Goal: Task Accomplishment & Management: Manage account settings

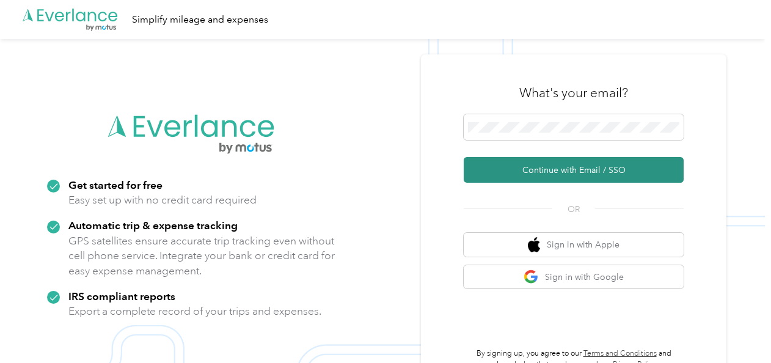
click at [535, 171] on button "Continue with Email / SSO" at bounding box center [574, 170] width 220 height 26
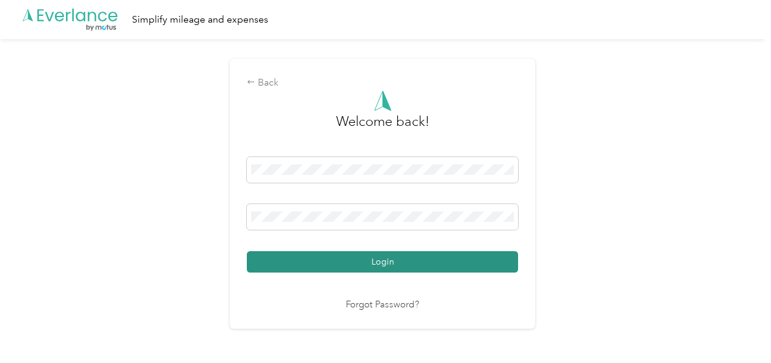
click at [402, 259] on button "Login" at bounding box center [382, 261] width 271 height 21
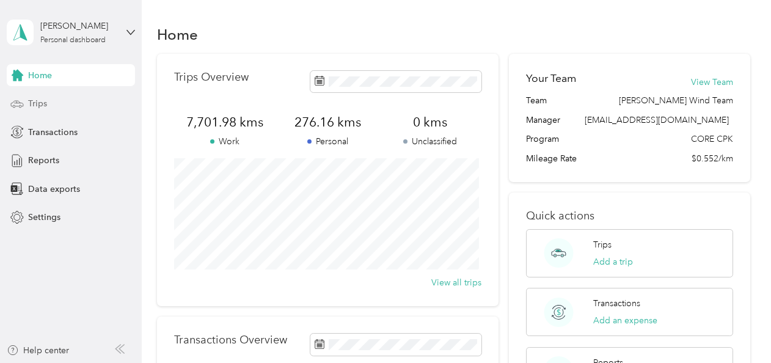
click at [32, 103] on span "Trips" at bounding box center [37, 103] width 19 height 13
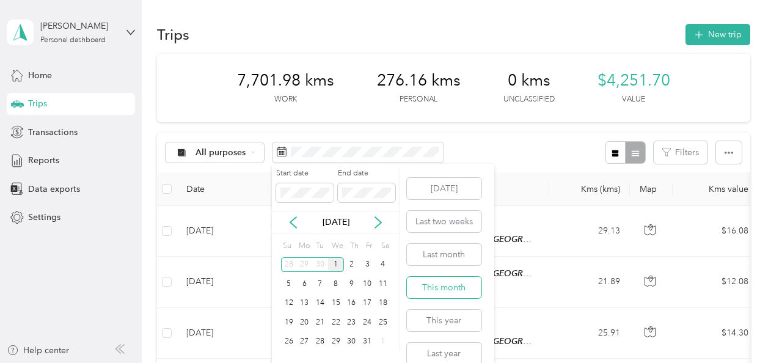
click at [416, 288] on button "This month" at bounding box center [444, 287] width 75 height 21
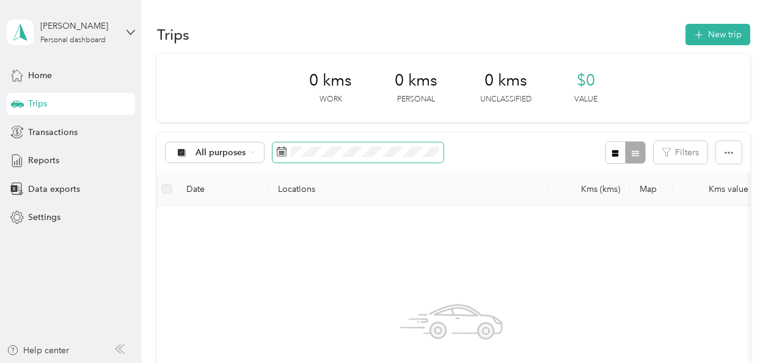
click at [277, 149] on icon at bounding box center [282, 152] width 10 height 10
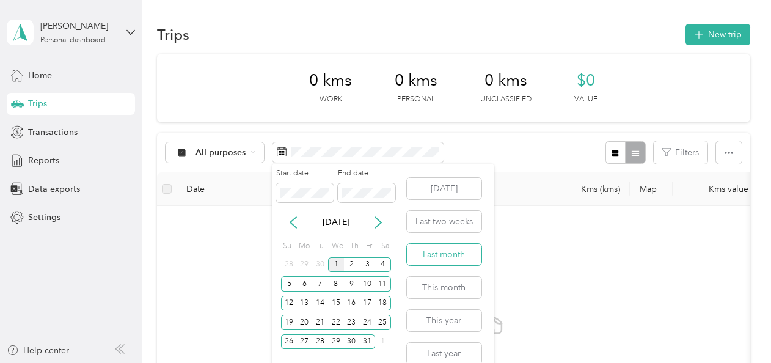
click at [444, 251] on button "Last month" at bounding box center [444, 254] width 75 height 21
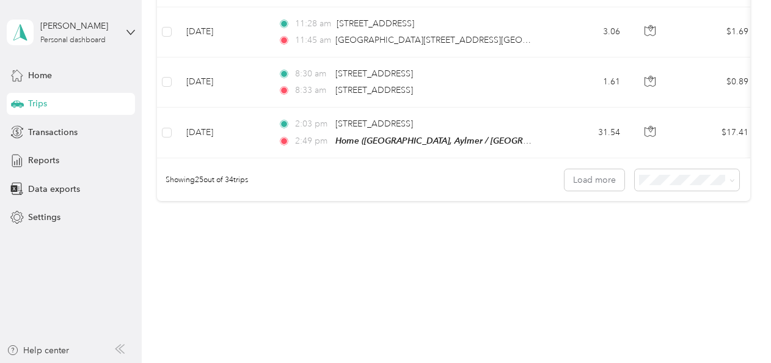
scroll to position [1315, 0]
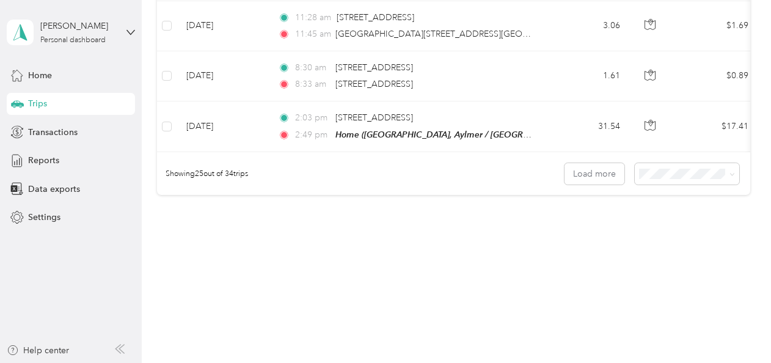
click at [680, 213] on span "50 per load" at bounding box center [662, 211] width 45 height 10
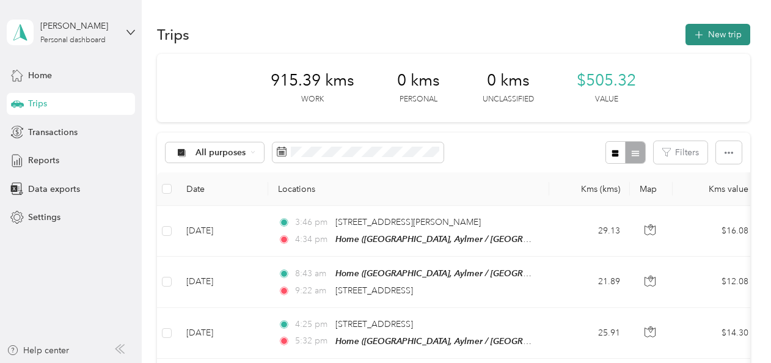
click at [724, 31] on button "New trip" at bounding box center [718, 34] width 65 height 21
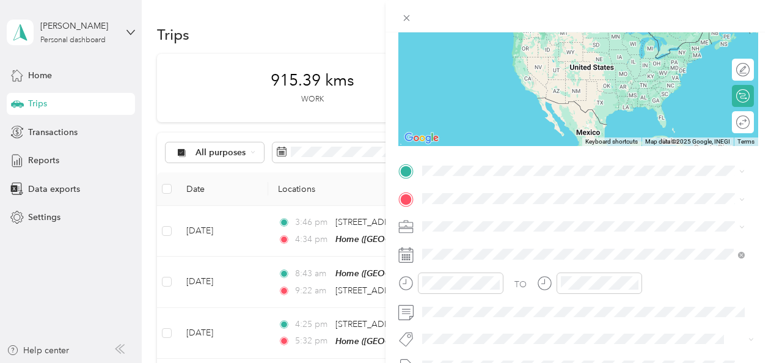
scroll to position [139, 0]
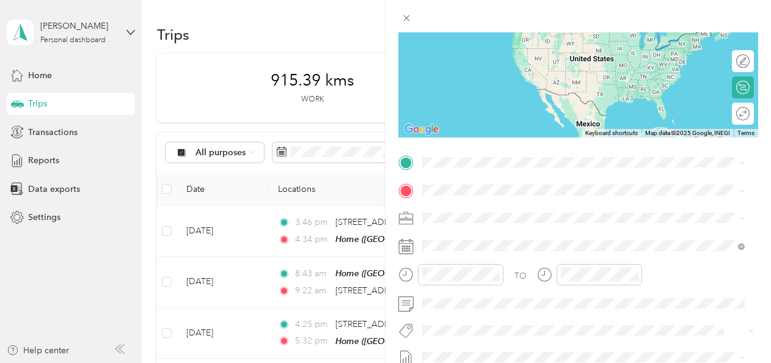
click at [458, 223] on div "Home [STREET_ADDRESS]" at bounding box center [593, 222] width 295 height 39
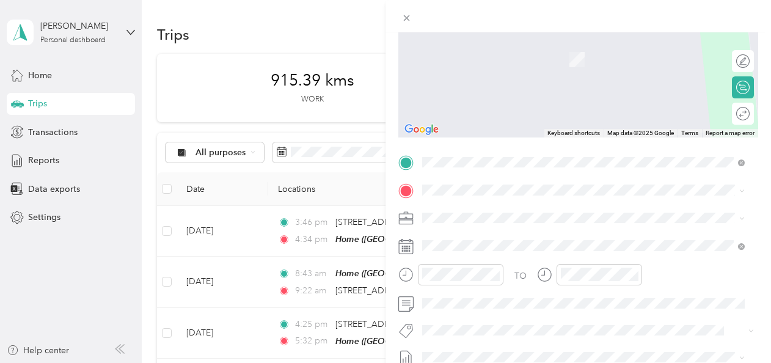
click at [479, 233] on span "[STREET_ADDRESS]" at bounding box center [485, 227] width 78 height 11
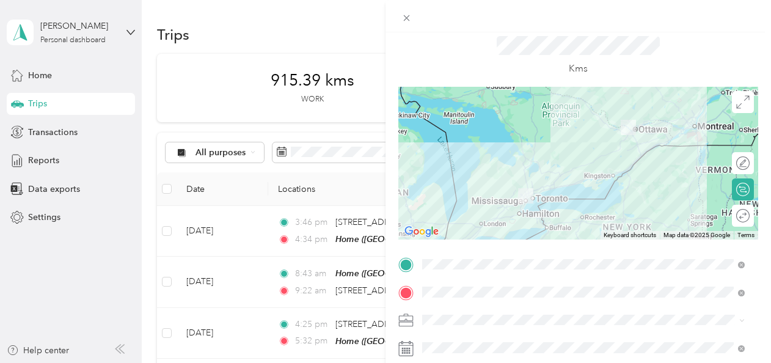
scroll to position [31, 0]
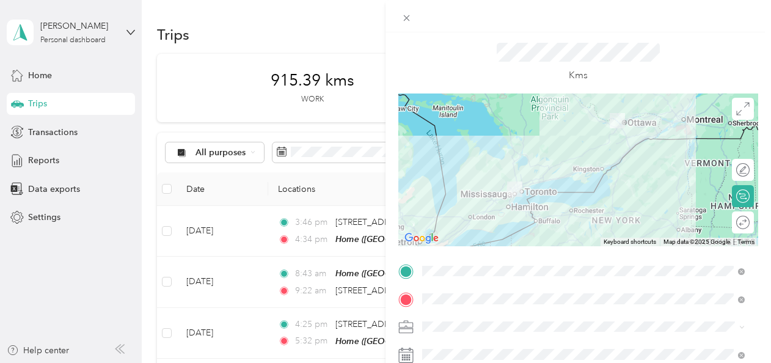
drag, startPoint x: 621, startPoint y: 176, endPoint x: 609, endPoint y: 163, distance: 18.2
click at [609, 163] on div at bounding box center [578, 170] width 360 height 153
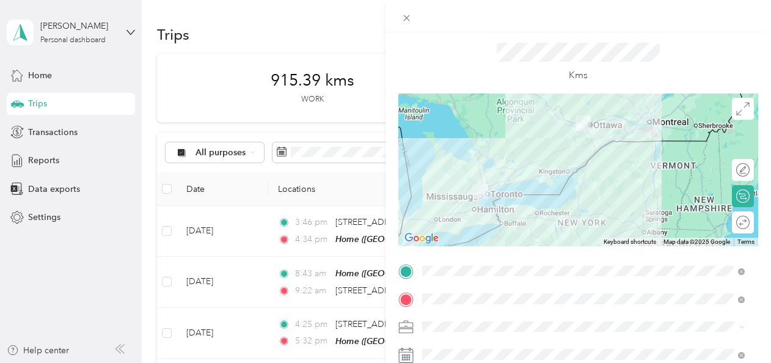
drag, startPoint x: 609, startPoint y: 163, endPoint x: 576, endPoint y: 166, distance: 33.1
click at [576, 166] on div at bounding box center [578, 170] width 360 height 153
click at [593, 148] on div at bounding box center [578, 170] width 360 height 153
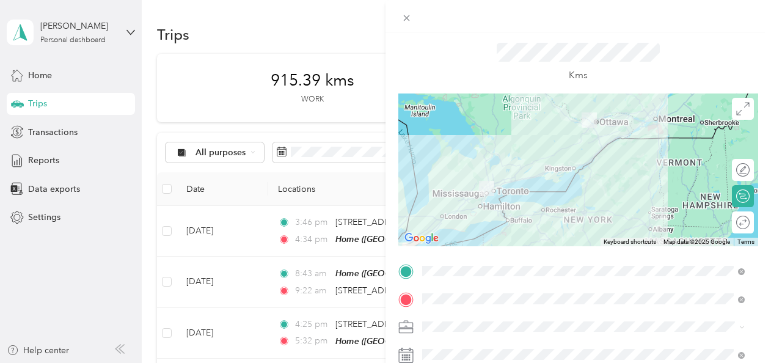
drag, startPoint x: 590, startPoint y: 139, endPoint x: 594, endPoint y: 134, distance: 6.6
click at [594, 134] on div at bounding box center [578, 170] width 360 height 153
click at [582, 115] on img at bounding box center [589, 119] width 15 height 15
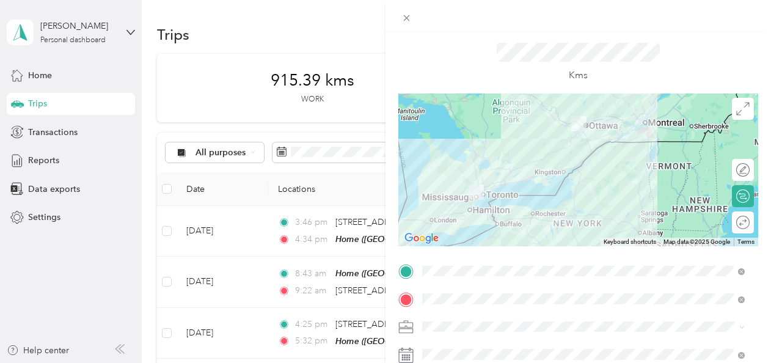
drag, startPoint x: 523, startPoint y: 176, endPoint x: 510, endPoint y: 183, distance: 14.8
click at [510, 183] on div at bounding box center [578, 170] width 360 height 153
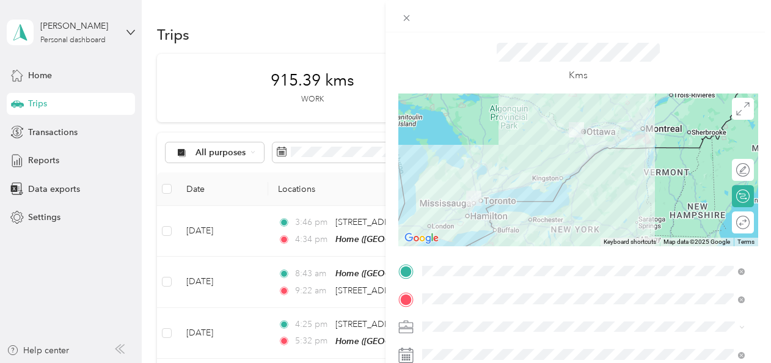
click at [543, 158] on div at bounding box center [578, 170] width 360 height 153
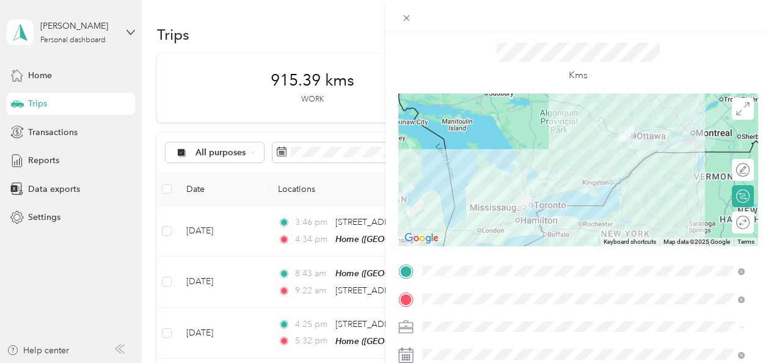
click at [612, 176] on div at bounding box center [578, 170] width 360 height 153
click at [625, 170] on div at bounding box center [578, 170] width 360 height 153
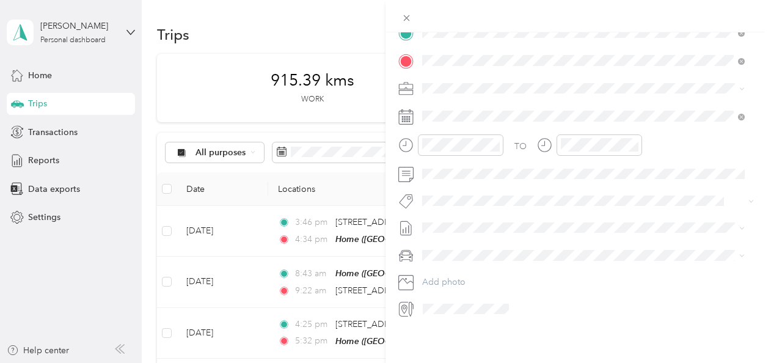
scroll to position [0, 0]
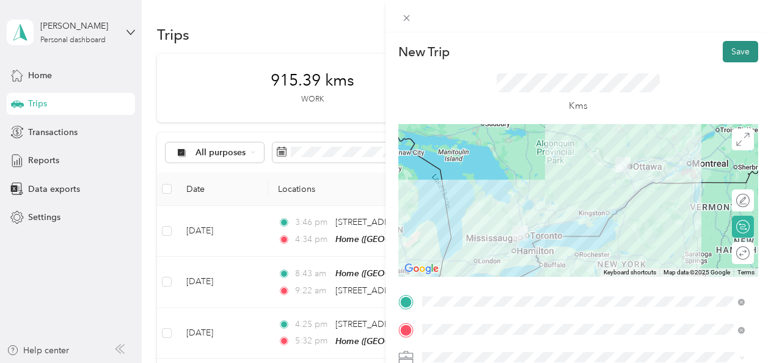
click at [727, 53] on button "Save" at bounding box center [740, 51] width 35 height 21
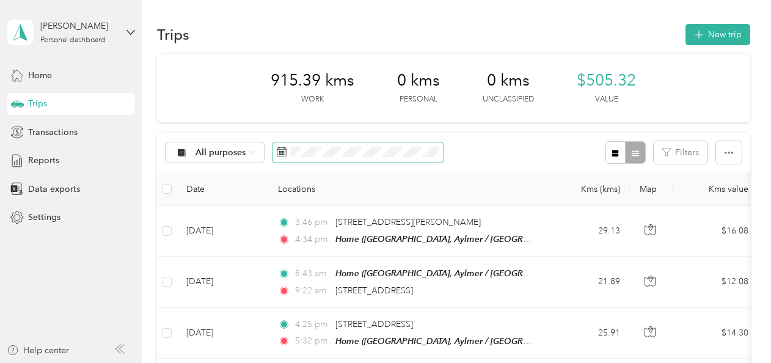
click at [388, 145] on span at bounding box center [358, 152] width 171 height 21
click at [275, 145] on span at bounding box center [358, 152] width 171 height 21
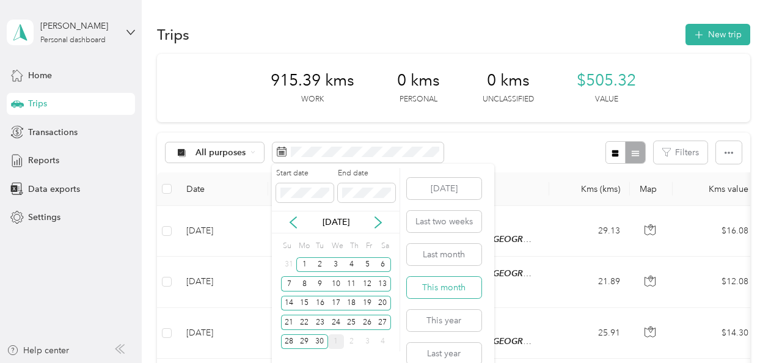
click at [420, 288] on button "This month" at bounding box center [444, 287] width 75 height 21
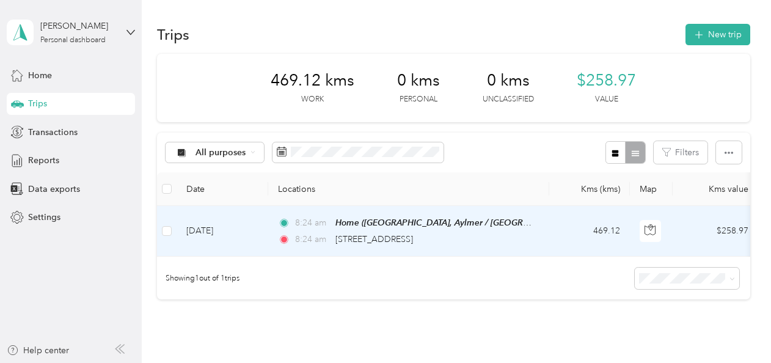
click at [471, 233] on div "8:24 am [STREET_ADDRESS]" at bounding box center [406, 239] width 257 height 13
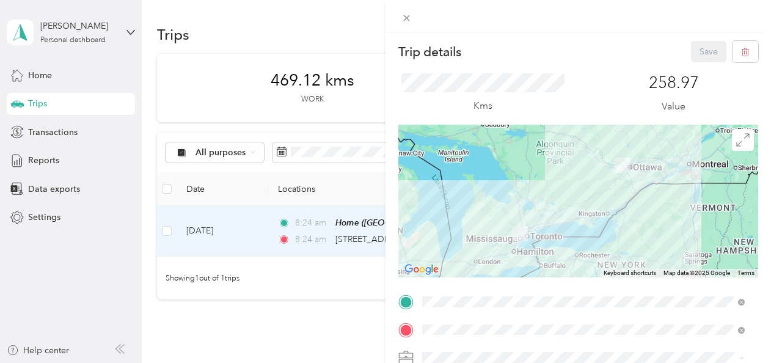
drag, startPoint x: 760, startPoint y: 104, endPoint x: 765, endPoint y: 111, distance: 8.8
click at [765, 111] on div "Trip details Save This trip cannot be edited because it is either under review,…" at bounding box center [579, 213] width 386 height 363
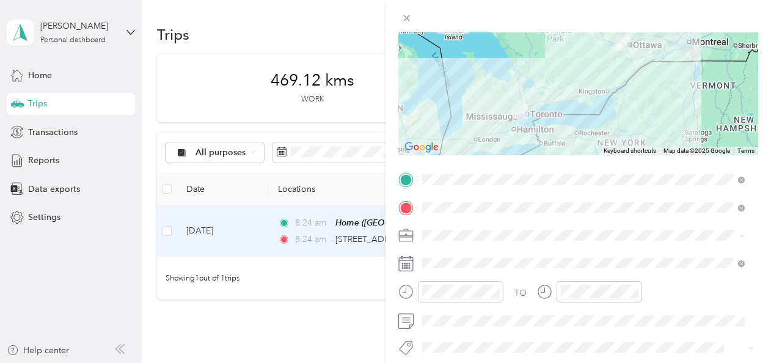
scroll to position [136, 0]
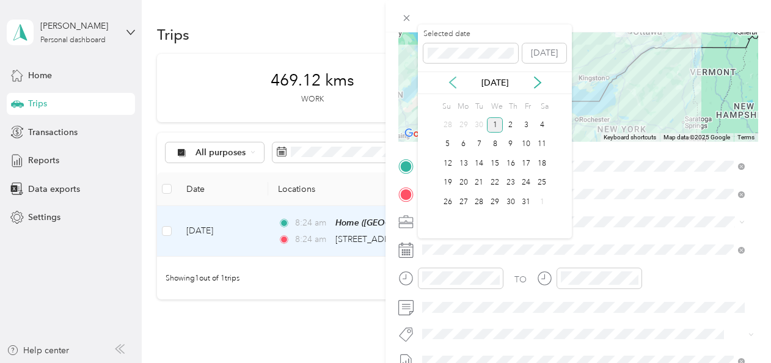
click at [453, 83] on icon at bounding box center [453, 82] width 12 height 12
click at [449, 180] on div "21" at bounding box center [448, 182] width 16 height 15
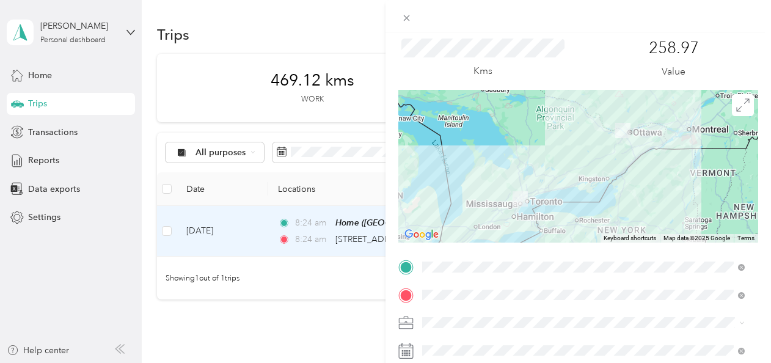
scroll to position [0, 0]
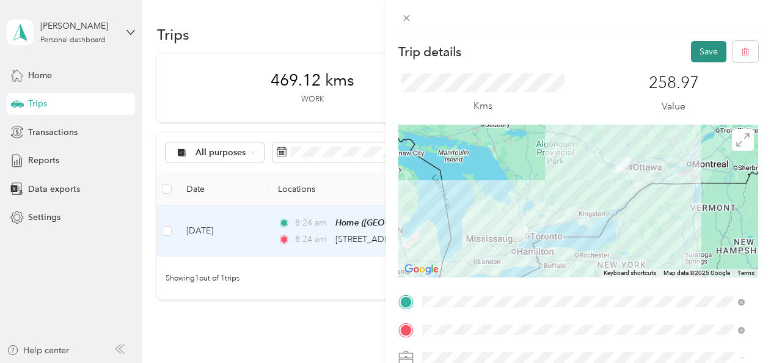
click at [691, 53] on button "Save" at bounding box center [708, 51] width 35 height 21
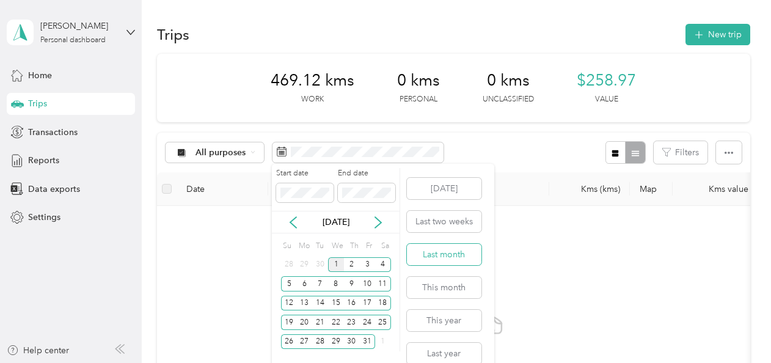
click at [430, 253] on button "Last month" at bounding box center [444, 254] width 75 height 21
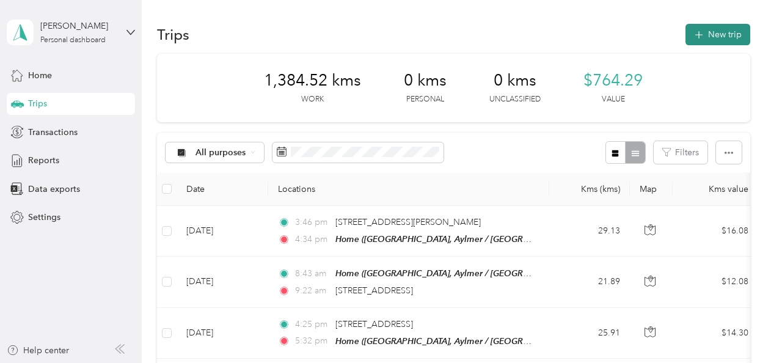
click at [707, 31] on button "New trip" at bounding box center [718, 34] width 65 height 21
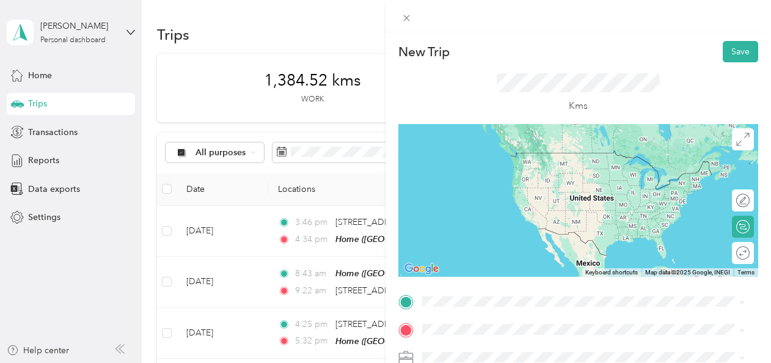
click at [499, 273] on span "[STREET_ADDRESS]" at bounding box center [485, 267] width 78 height 11
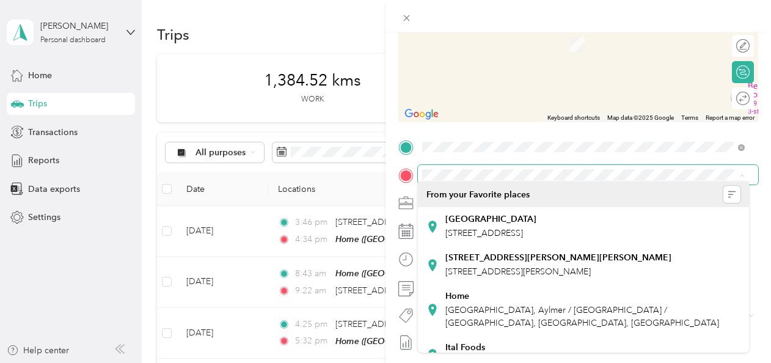
scroll to position [158, 0]
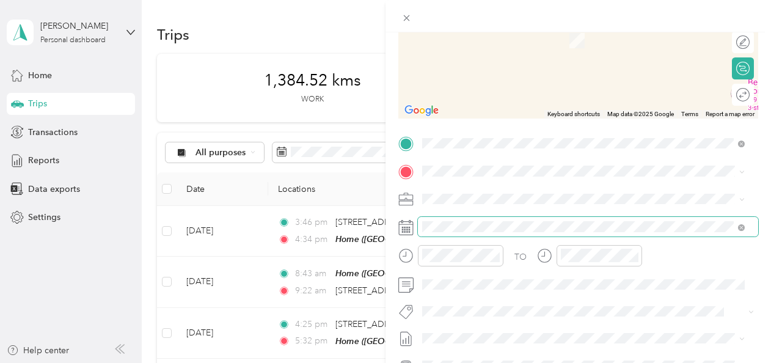
click at [468, 219] on span at bounding box center [588, 227] width 340 height 20
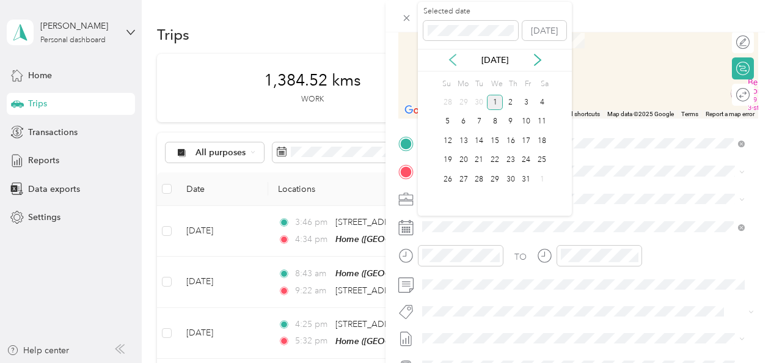
click at [453, 56] on icon at bounding box center [453, 60] width 6 height 11
click at [463, 158] on div "22" at bounding box center [464, 160] width 16 height 15
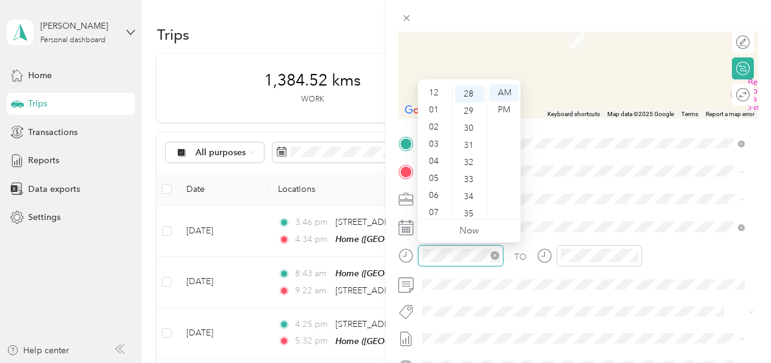
scroll to position [73, 0]
click at [436, 133] on div "07" at bounding box center [434, 139] width 29 height 17
click at [504, 109] on div "PM" at bounding box center [504, 109] width 29 height 17
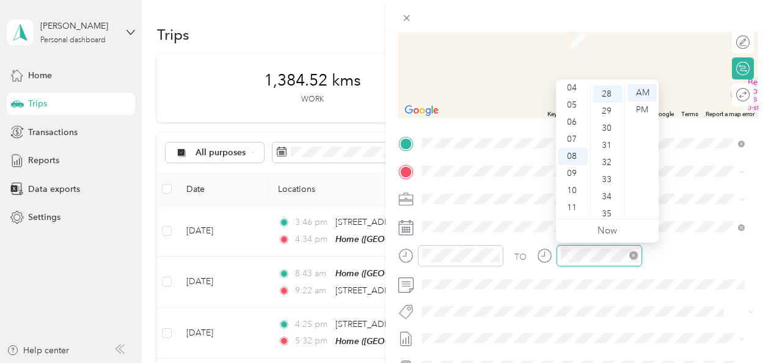
scroll to position [479, 0]
click at [568, 189] on div "10" at bounding box center [573, 190] width 29 height 17
click at [644, 108] on div "PM" at bounding box center [642, 109] width 29 height 17
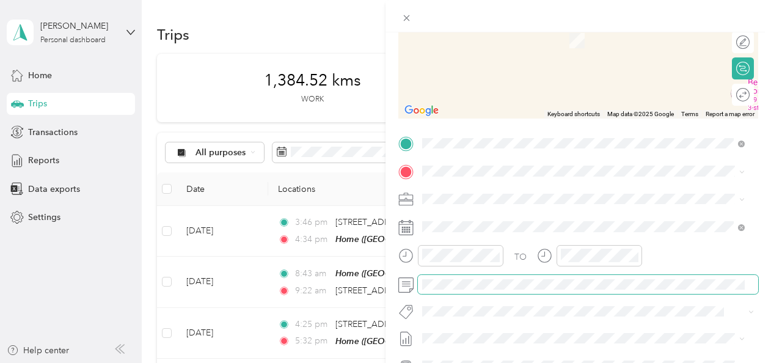
click at [415, 288] on div at bounding box center [578, 285] width 360 height 20
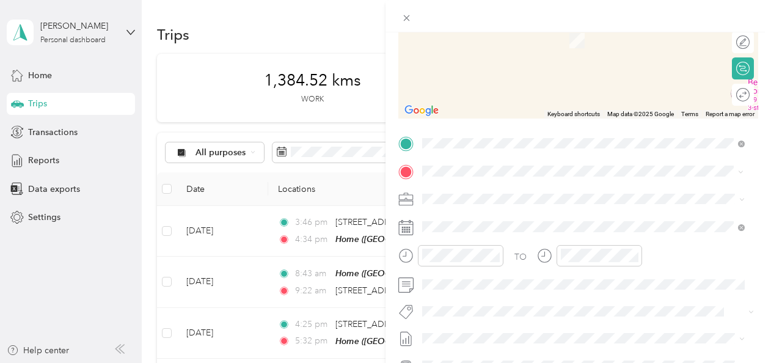
click at [518, 216] on span "[STREET_ADDRESS][PERSON_NAME]" at bounding box center [518, 214] width 145 height 11
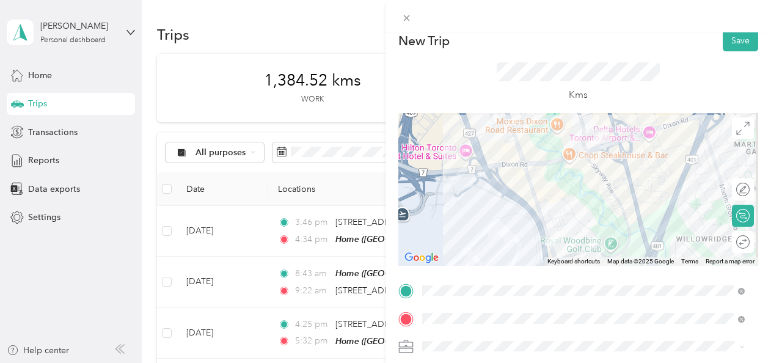
scroll to position [10, 0]
click at [724, 39] on button "Save" at bounding box center [740, 41] width 35 height 21
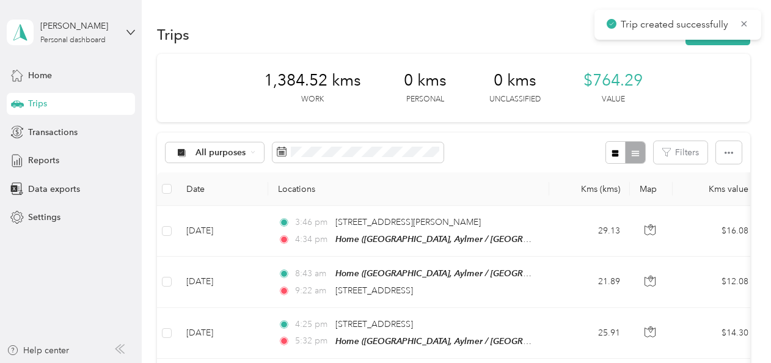
click at [724, 39] on button "New trip" at bounding box center [718, 34] width 65 height 21
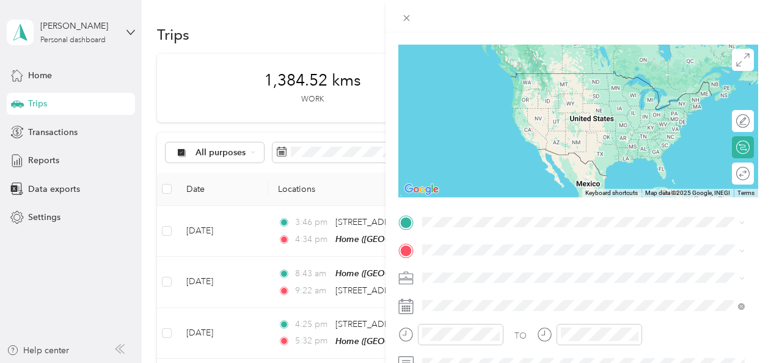
scroll to position [80, 0]
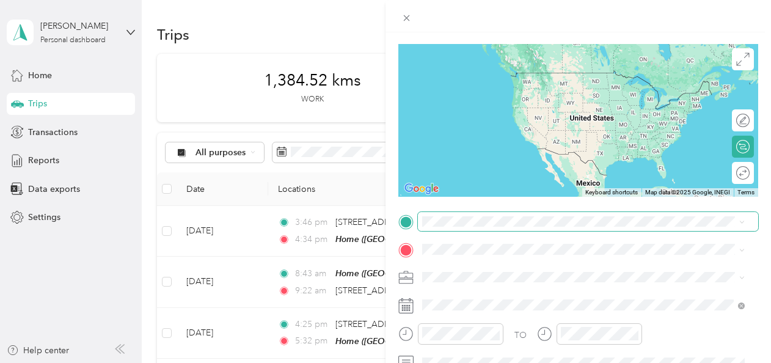
click at [436, 227] on span at bounding box center [588, 222] width 340 height 20
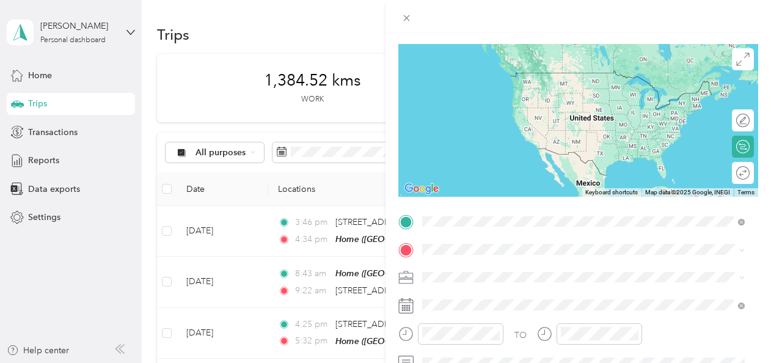
click at [479, 81] on div "[STREET_ADDRESS][PERSON_NAME]" at bounding box center [584, 73] width 314 height 17
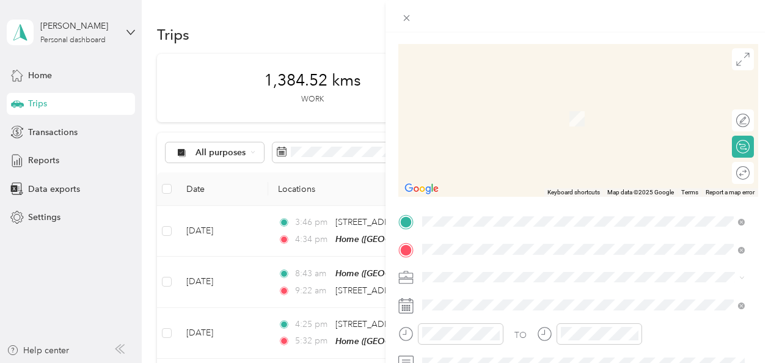
click at [493, 156] on span "[STREET_ADDRESS]" at bounding box center [485, 150] width 78 height 11
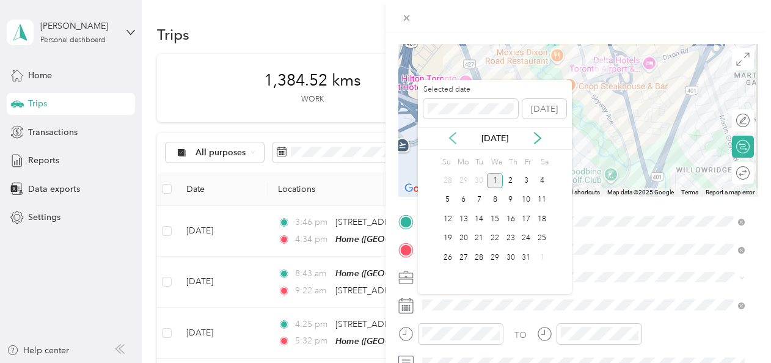
click at [452, 141] on icon at bounding box center [453, 138] width 6 height 11
click at [463, 240] on div "22" at bounding box center [464, 238] width 16 height 15
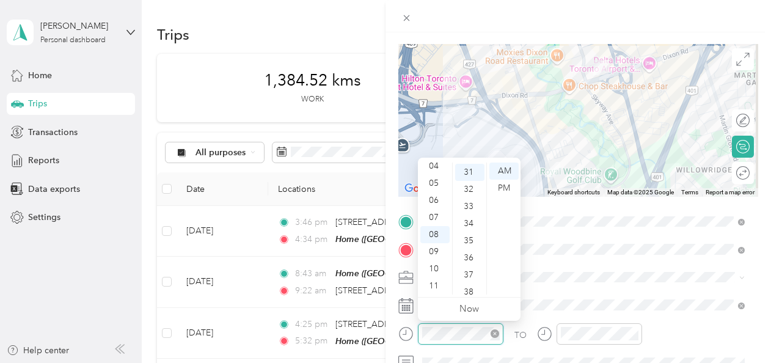
scroll to position [530, 0]
click at [433, 270] on div "10" at bounding box center [434, 268] width 29 height 17
click at [473, 230] on div "34" at bounding box center [469, 222] width 29 height 17
click at [498, 188] on div "PM" at bounding box center [504, 188] width 29 height 17
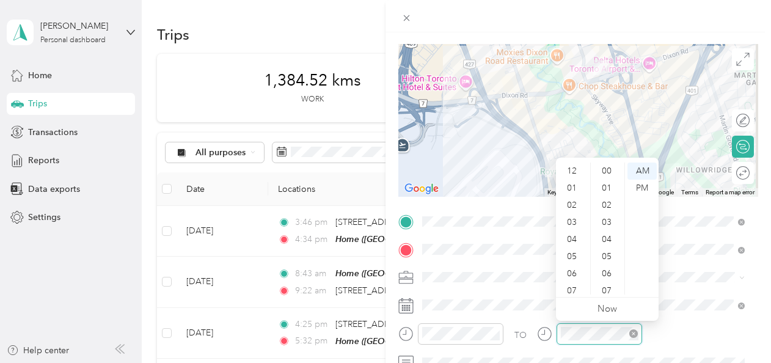
scroll to position [73, 0]
click at [570, 270] on div "10" at bounding box center [573, 268] width 29 height 17
click at [609, 288] on div "42" at bounding box center [607, 285] width 29 height 17
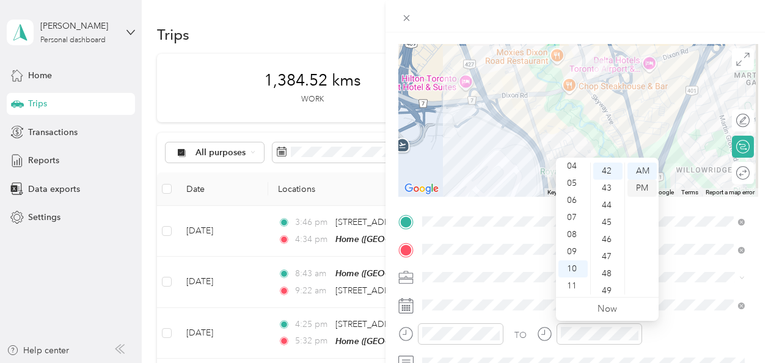
click at [639, 189] on div "PM" at bounding box center [642, 188] width 29 height 17
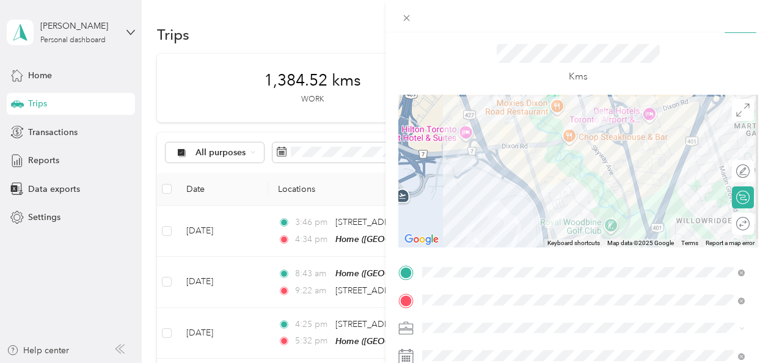
scroll to position [0, 0]
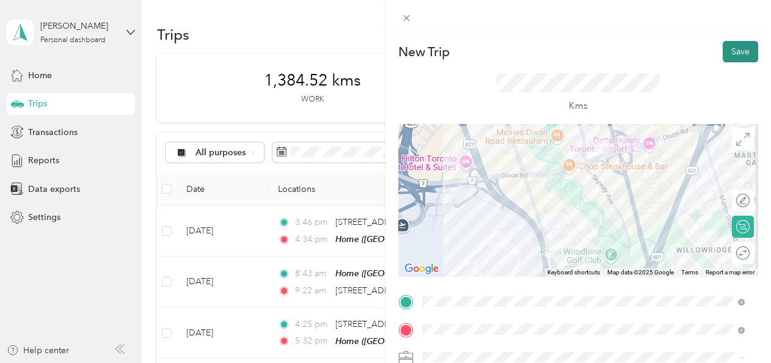
click at [723, 43] on button "Save" at bounding box center [740, 51] width 35 height 21
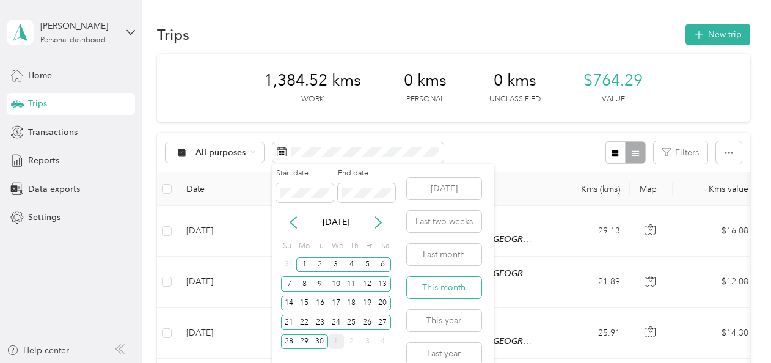
click at [427, 287] on button "This month" at bounding box center [444, 287] width 75 height 21
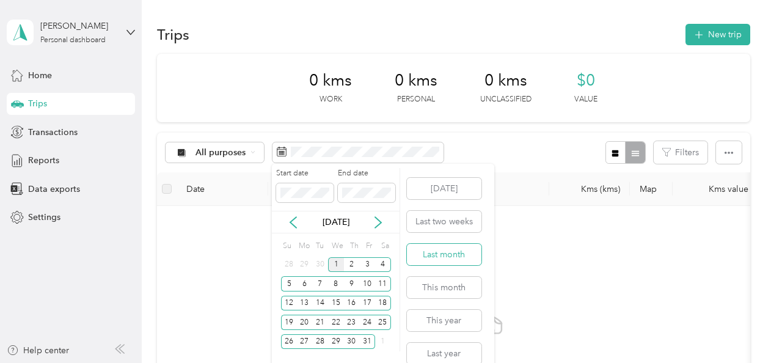
click at [425, 257] on button "Last month" at bounding box center [444, 254] width 75 height 21
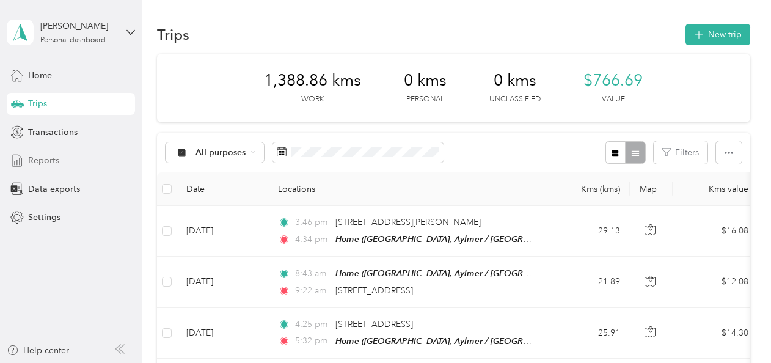
click at [43, 155] on span "Reports" at bounding box center [43, 160] width 31 height 13
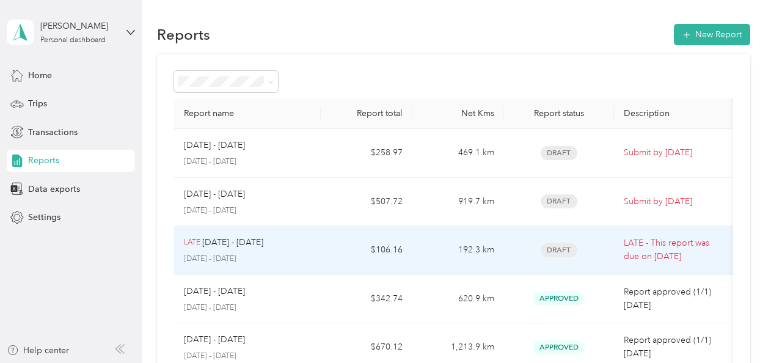
click at [263, 245] on p "[DATE] - [DATE]" at bounding box center [232, 242] width 61 height 13
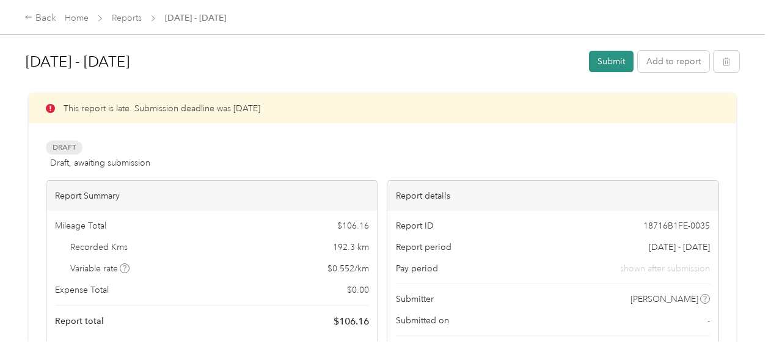
click at [615, 64] on button "Submit" at bounding box center [611, 61] width 45 height 21
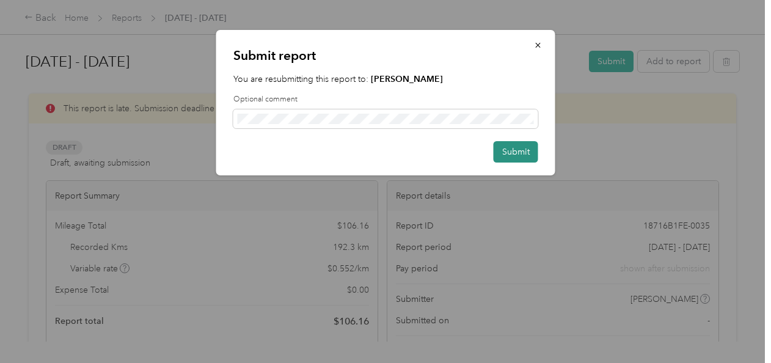
click at [521, 148] on button "Submit" at bounding box center [516, 151] width 45 height 21
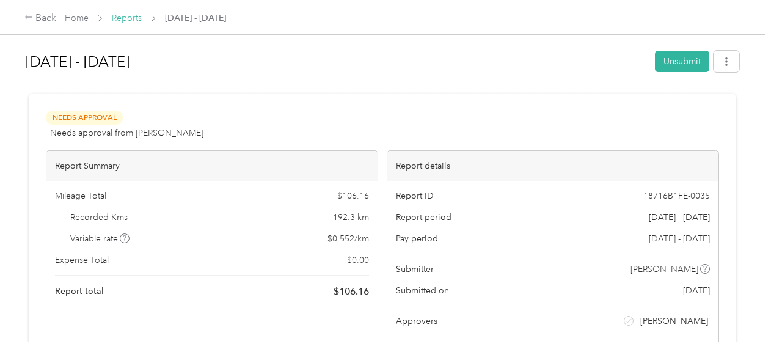
click at [128, 15] on link "Reports" at bounding box center [127, 18] width 30 height 10
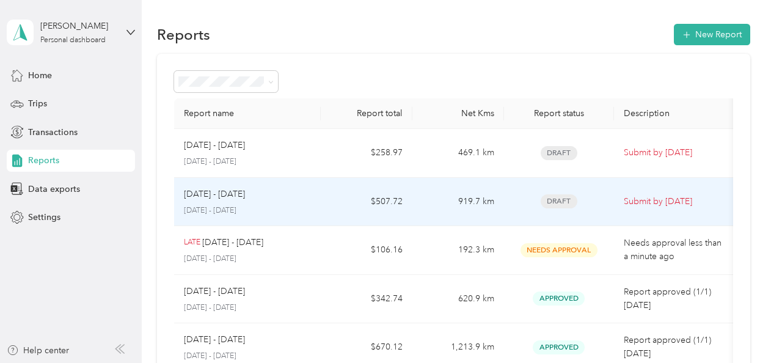
click at [284, 205] on p "[DATE] - [DATE]" at bounding box center [247, 210] width 127 height 11
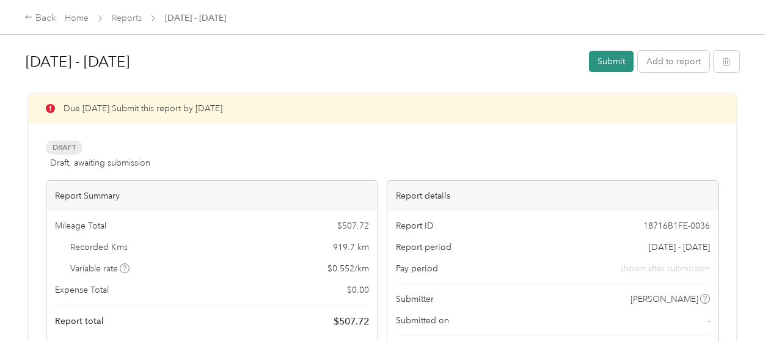
click at [603, 59] on button "Submit" at bounding box center [611, 61] width 45 height 21
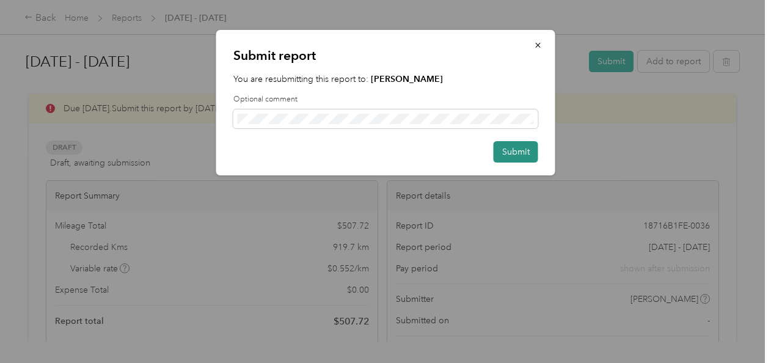
click at [510, 150] on button "Submit" at bounding box center [516, 151] width 45 height 21
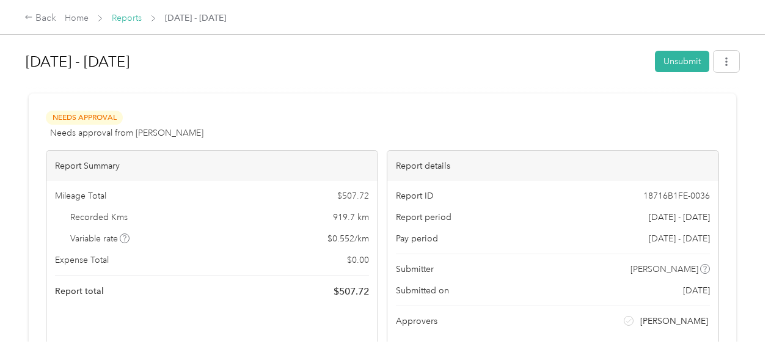
click at [119, 16] on link "Reports" at bounding box center [127, 18] width 30 height 10
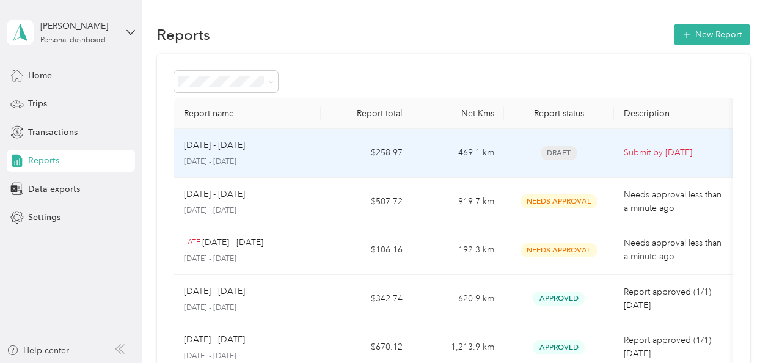
click at [225, 145] on p "[DATE] - [DATE]" at bounding box center [214, 145] width 61 height 13
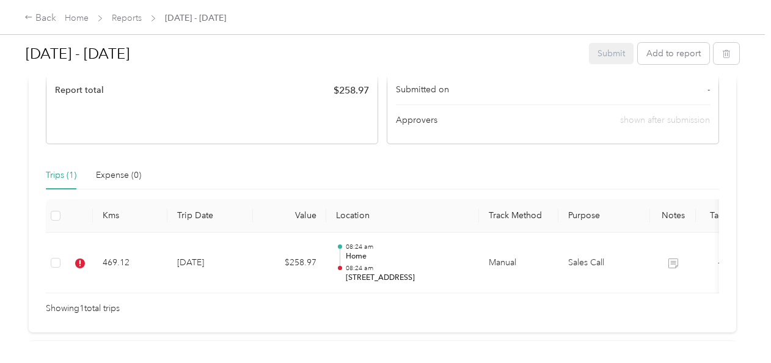
scroll to position [241, 0]
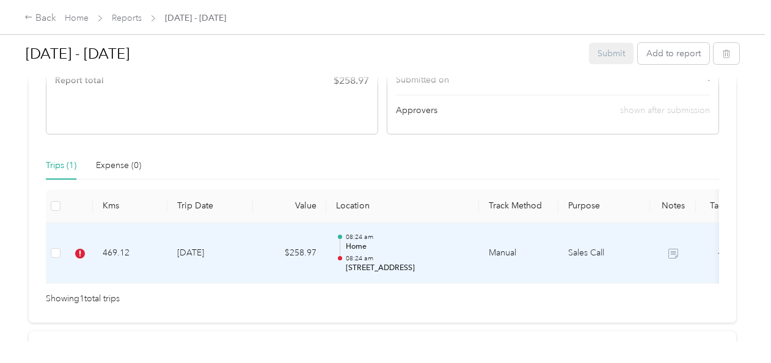
click at [431, 251] on div "08:24 am Home 08:24 am [STREET_ADDRESS]" at bounding box center [407, 253] width 123 height 41
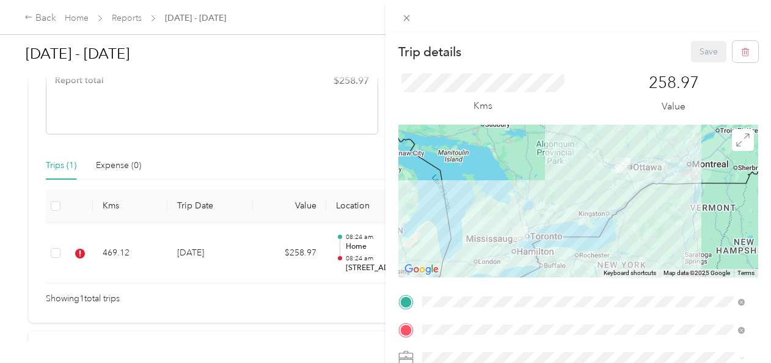
click at [267, 235] on div "Trip details Save This trip cannot be edited because it is either under review,…" at bounding box center [385, 181] width 771 height 363
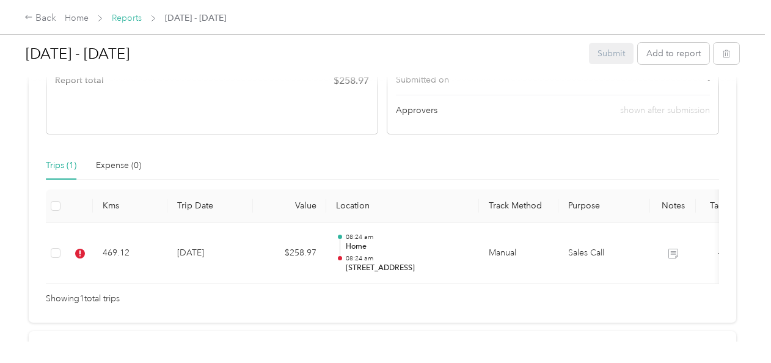
click at [129, 15] on link "Reports" at bounding box center [127, 18] width 30 height 10
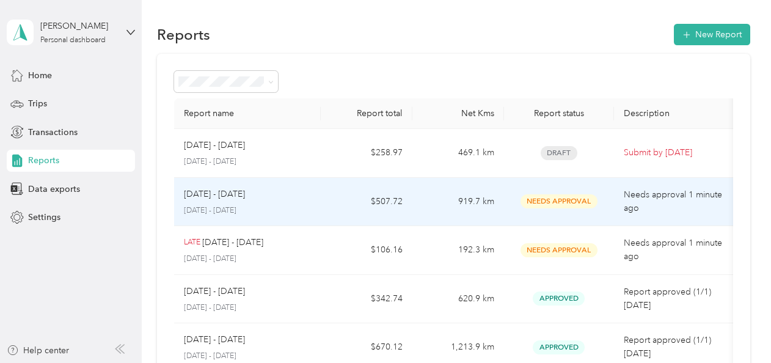
click at [207, 193] on p "[DATE] - [DATE]" at bounding box center [214, 194] width 61 height 13
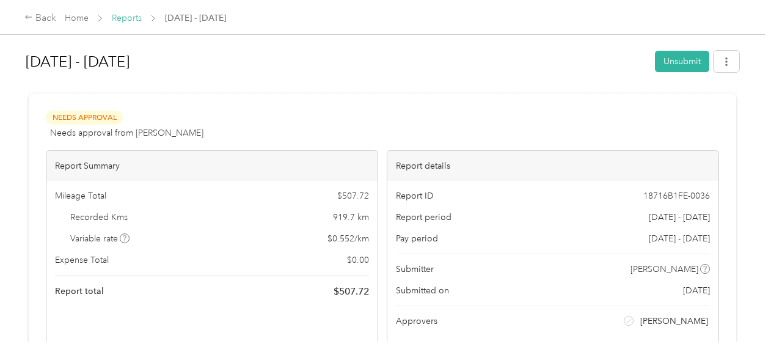
click at [116, 17] on link "Reports" at bounding box center [127, 18] width 30 height 10
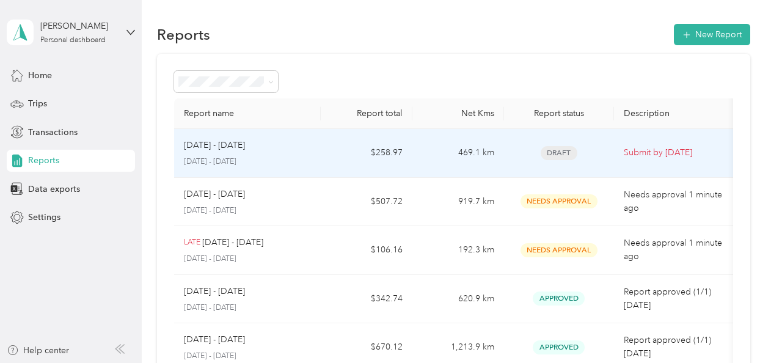
click at [260, 151] on div "[DATE] - [DATE]" at bounding box center [247, 145] width 127 height 13
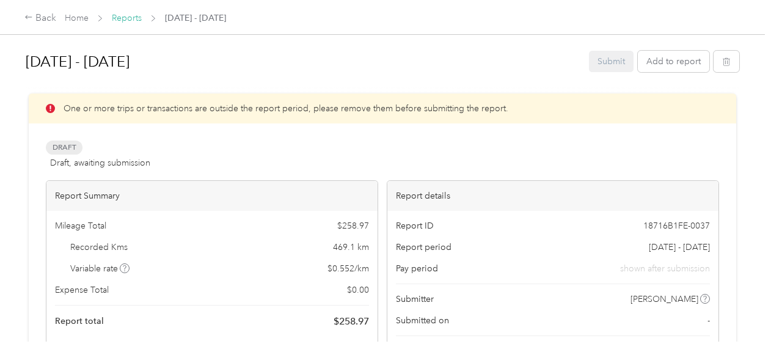
click at [125, 20] on link "Reports" at bounding box center [127, 18] width 30 height 10
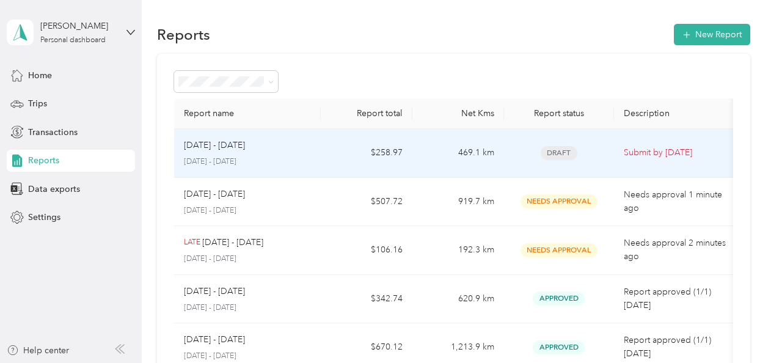
click at [224, 158] on p "[DATE] - [DATE]" at bounding box center [247, 161] width 127 height 11
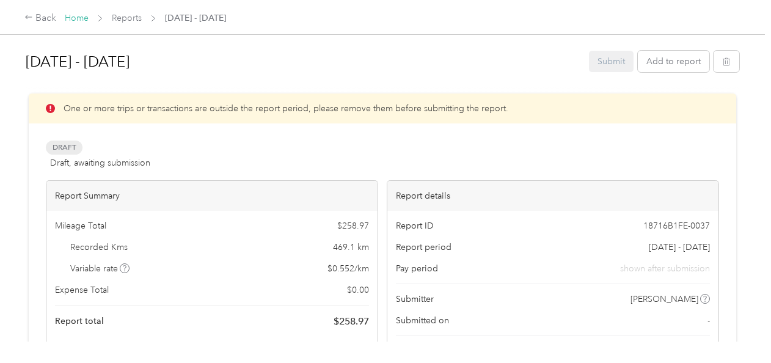
click at [72, 15] on link "Home" at bounding box center [77, 18] width 24 height 10
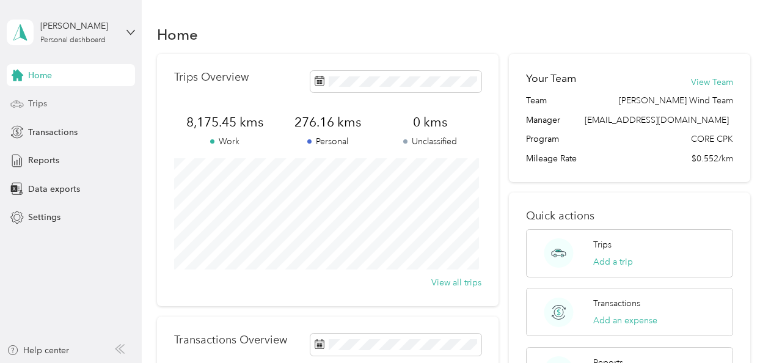
click at [32, 98] on span "Trips" at bounding box center [37, 103] width 19 height 13
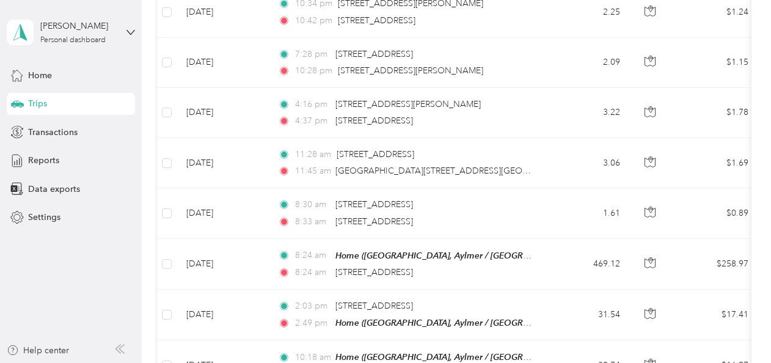
scroll to position [1284, 0]
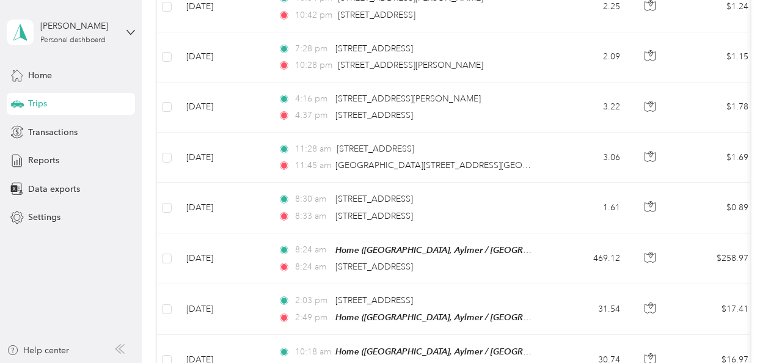
click at [45, 99] on span "Trips" at bounding box center [37, 103] width 19 height 13
click at [46, 105] on span "Trips" at bounding box center [37, 103] width 19 height 13
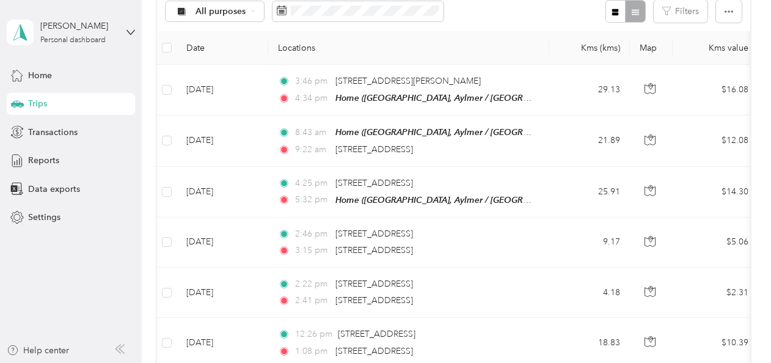
scroll to position [0, 0]
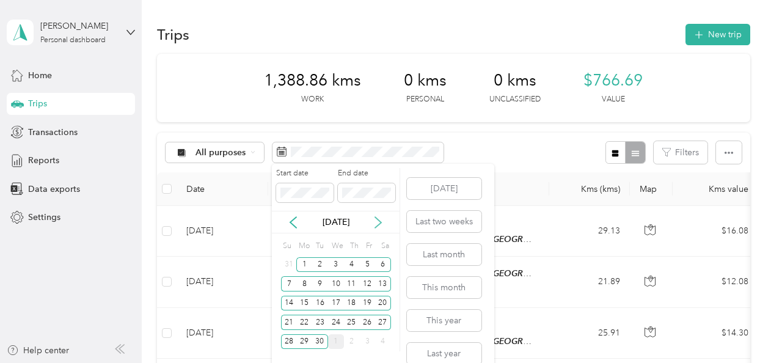
click at [375, 221] on icon at bounding box center [378, 222] width 12 height 12
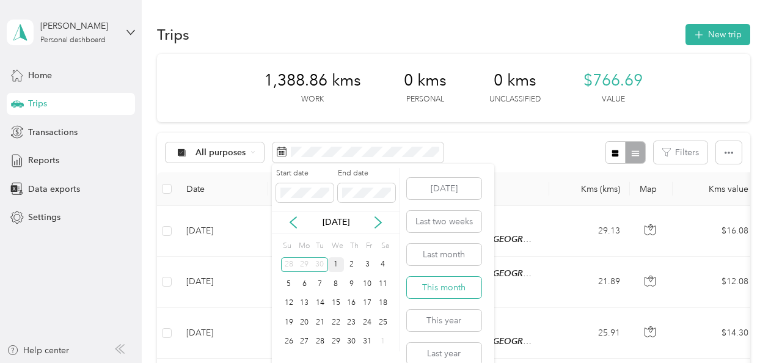
click at [438, 285] on button "This month" at bounding box center [444, 287] width 75 height 21
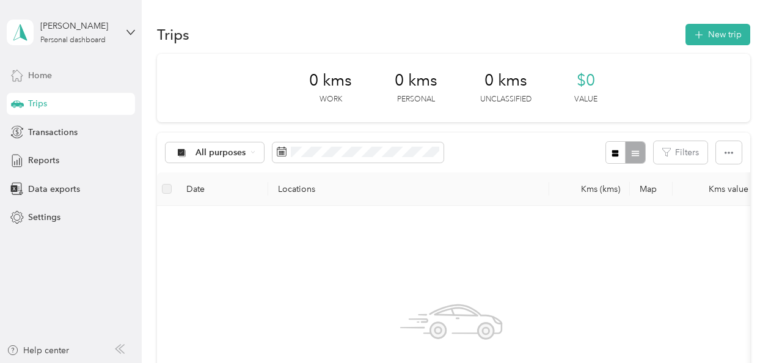
click at [44, 71] on span "Home" at bounding box center [40, 75] width 24 height 13
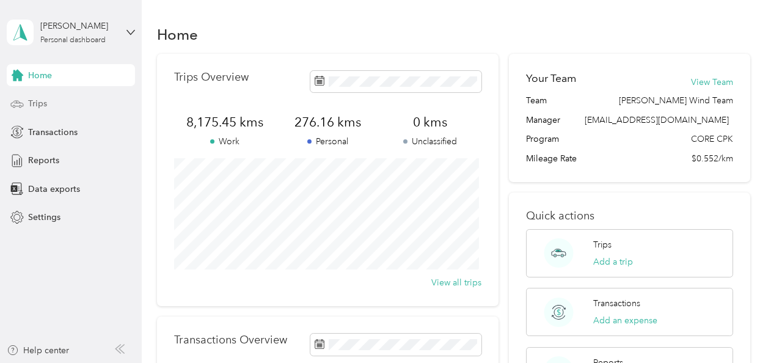
click at [32, 101] on span "Trips" at bounding box center [37, 103] width 19 height 13
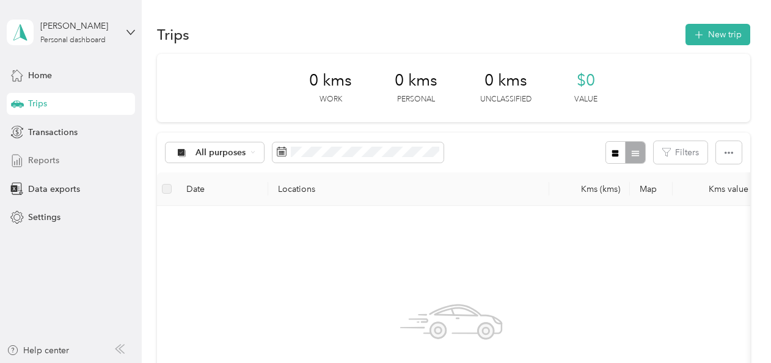
click at [48, 165] on span "Reports" at bounding box center [43, 160] width 31 height 13
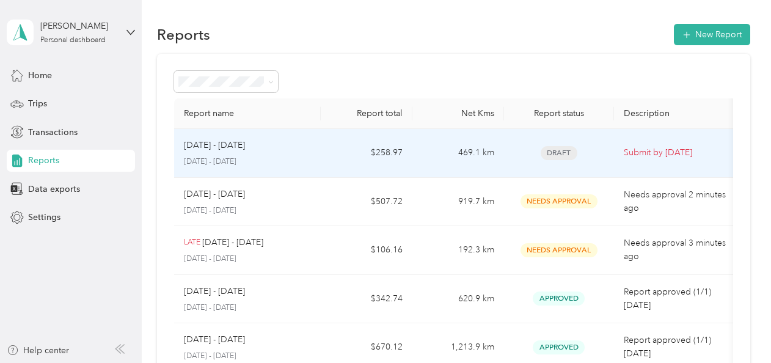
click at [260, 163] on p "[DATE] - [DATE]" at bounding box center [247, 161] width 127 height 11
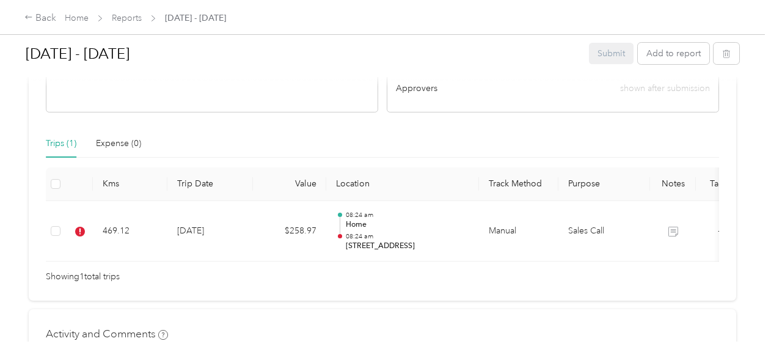
scroll to position [267, 0]
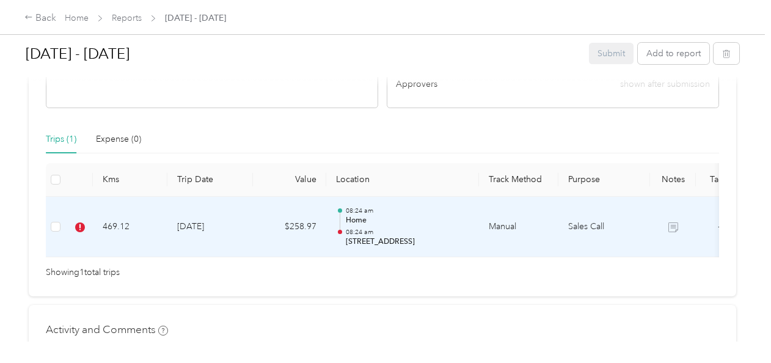
click at [249, 237] on td "[DATE]" at bounding box center [210, 227] width 86 height 61
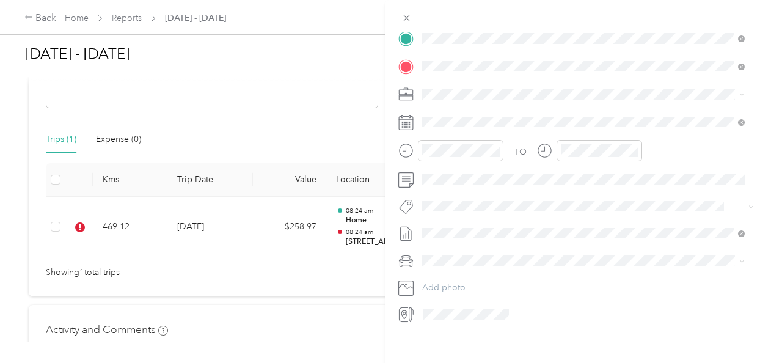
scroll to position [265, 0]
click at [451, 255] on ol "None [DATE] - [DATE] Draft" at bounding box center [583, 254] width 331 height 39
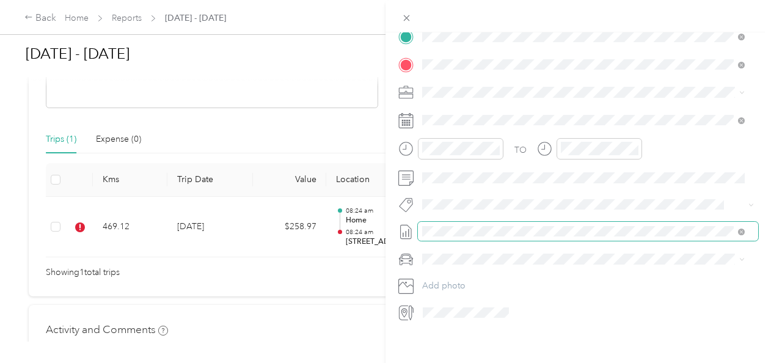
click at [505, 225] on span at bounding box center [588, 232] width 340 height 20
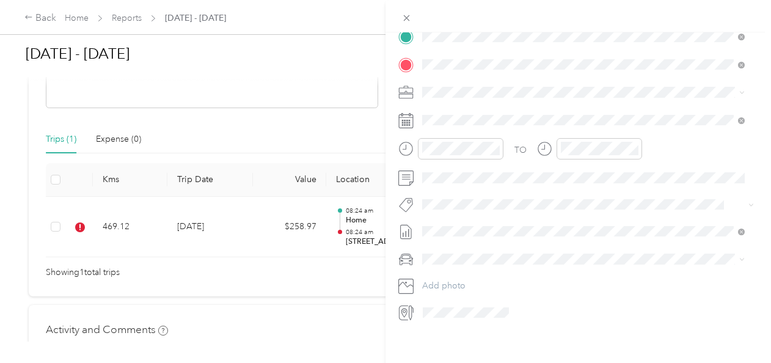
click at [557, 273] on li "[DATE] - [DATE] Draft" at bounding box center [583, 270] width 331 height 20
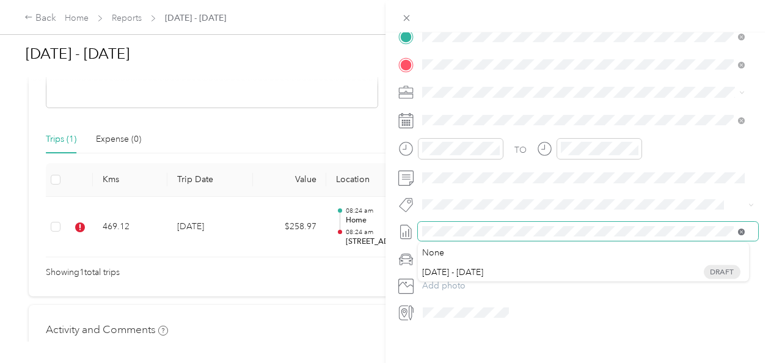
click at [741, 231] on icon at bounding box center [741, 232] width 7 height 7
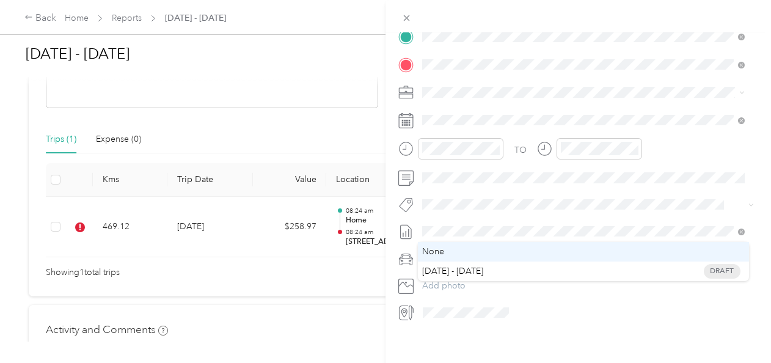
click at [678, 254] on span "None" at bounding box center [584, 251] width 314 height 11
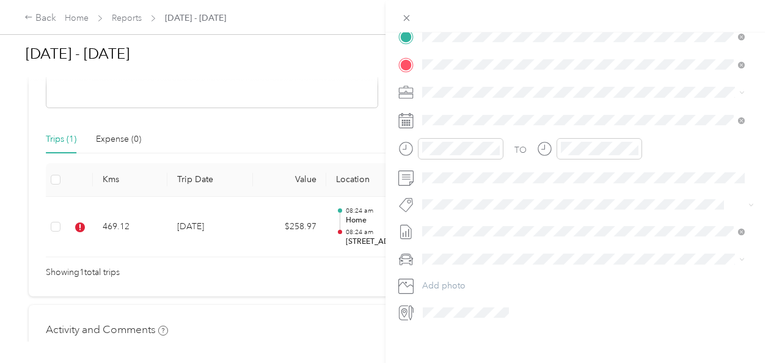
click at [128, 16] on div "Trip details Save This trip cannot be edited because it is either under review,…" at bounding box center [385, 181] width 771 height 363
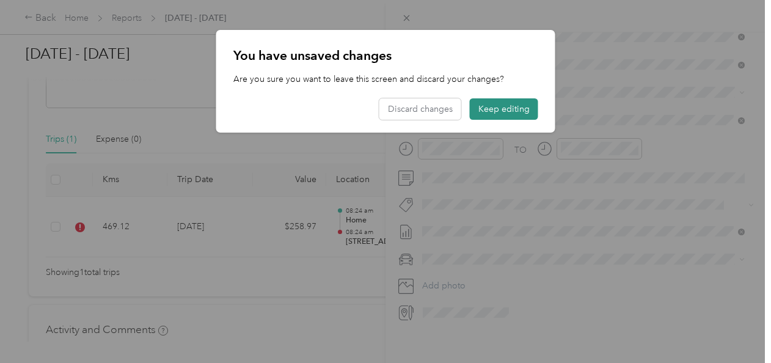
click at [484, 114] on button "Keep editing" at bounding box center [504, 108] width 68 height 21
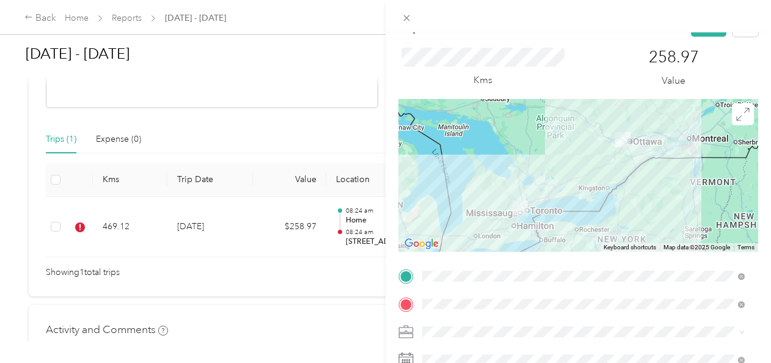
scroll to position [0, 0]
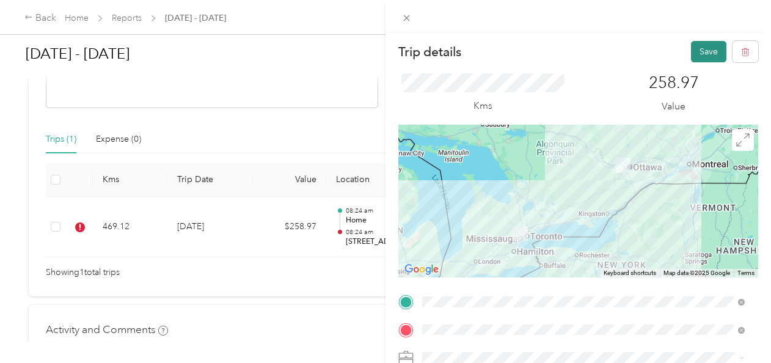
click at [702, 54] on button "Save" at bounding box center [708, 51] width 35 height 21
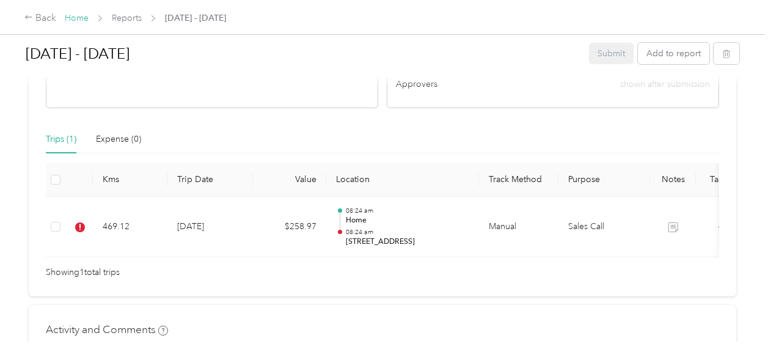
click at [76, 21] on link "Home" at bounding box center [77, 18] width 24 height 10
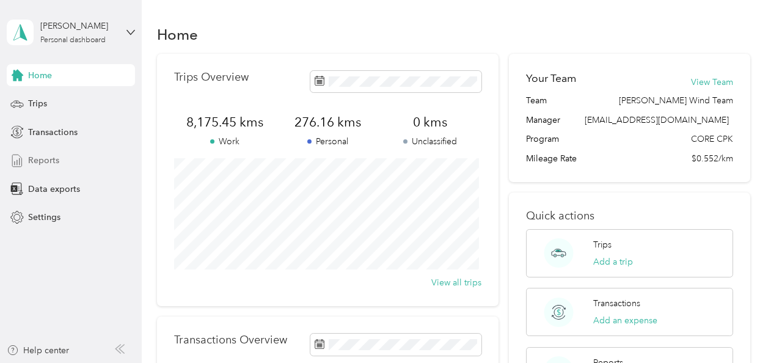
click at [42, 158] on span "Reports" at bounding box center [43, 160] width 31 height 13
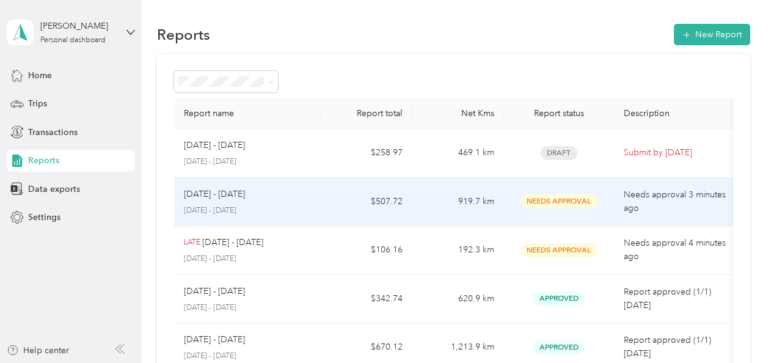
click at [225, 194] on p "[DATE] - [DATE]" at bounding box center [214, 194] width 61 height 13
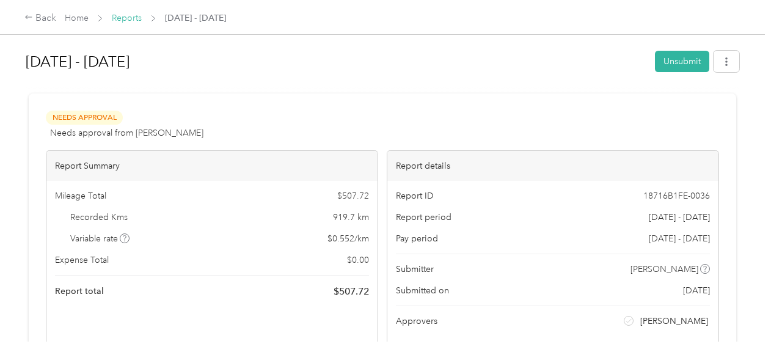
click at [129, 18] on link "Reports" at bounding box center [127, 18] width 30 height 10
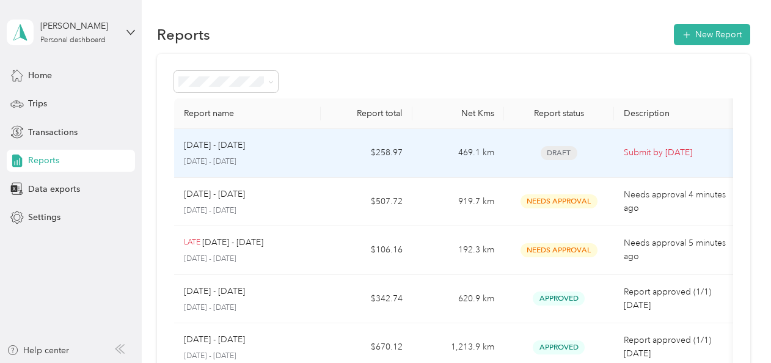
click at [270, 165] on p "[DATE] - [DATE]" at bounding box center [247, 161] width 127 height 11
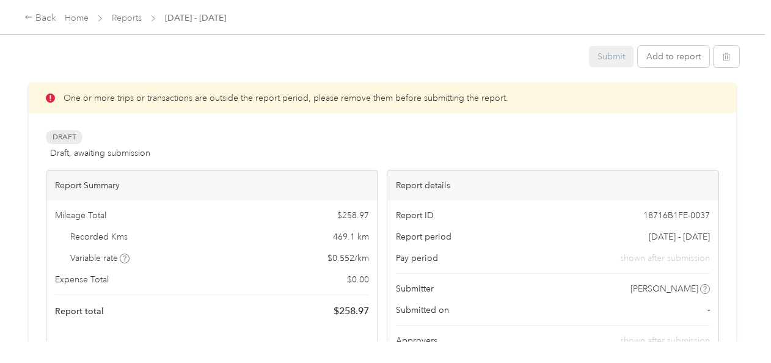
click at [270, 165] on div "One or more trips or transactions are outside the report period, please remove …" at bounding box center [382, 224] width 673 height 282
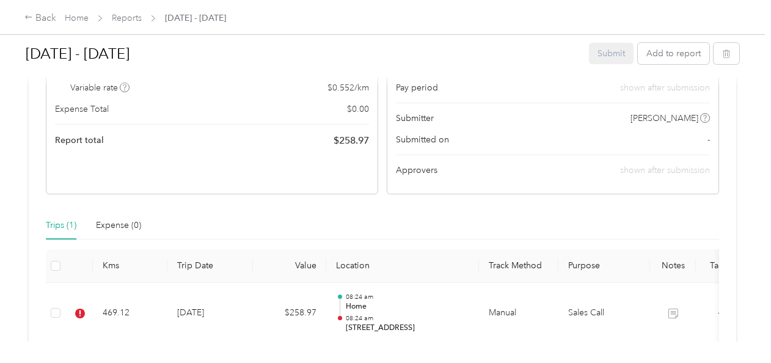
scroll to position [180, 0]
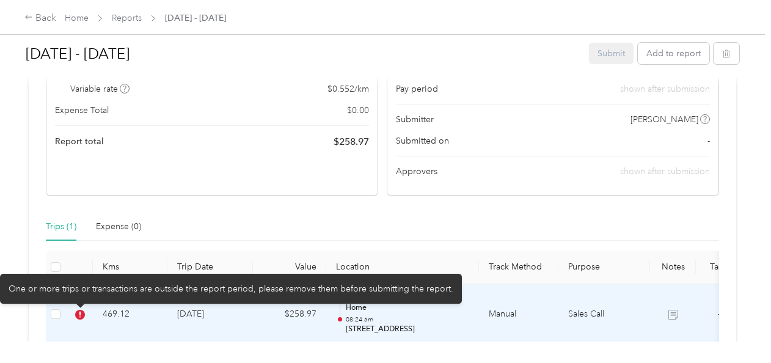
click at [78, 317] on icon at bounding box center [80, 315] width 10 height 10
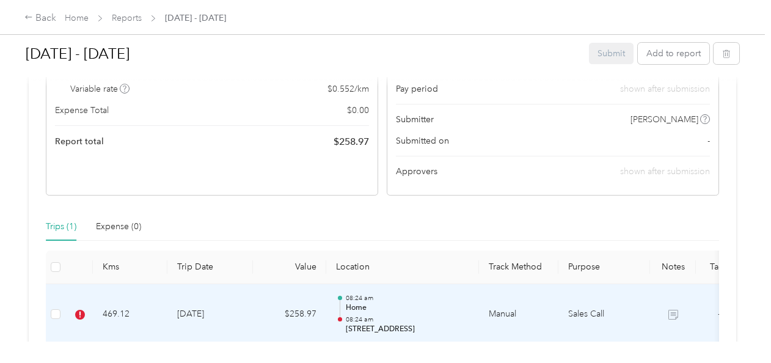
drag, startPoint x: 78, startPoint y: 317, endPoint x: 65, endPoint y: 319, distance: 13.7
click at [65, 319] on tr "469.12 [DATE] $258.97 08:24 am Home 08:24 am [STREET_ADDRESS] Manual Sales Call…" at bounding box center [417, 314] width 742 height 61
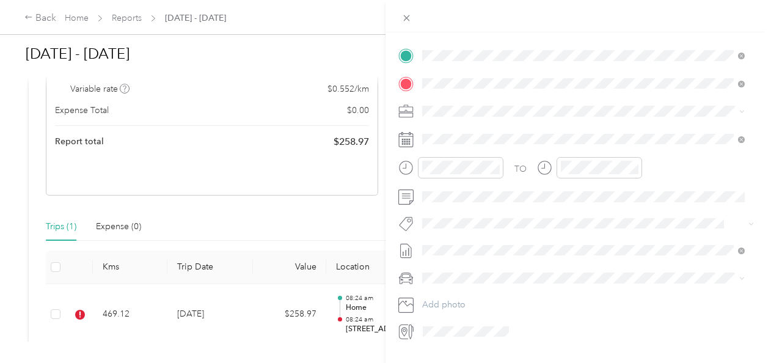
scroll to position [250, 0]
click at [601, 286] on div "TO Add photo" at bounding box center [578, 189] width 360 height 295
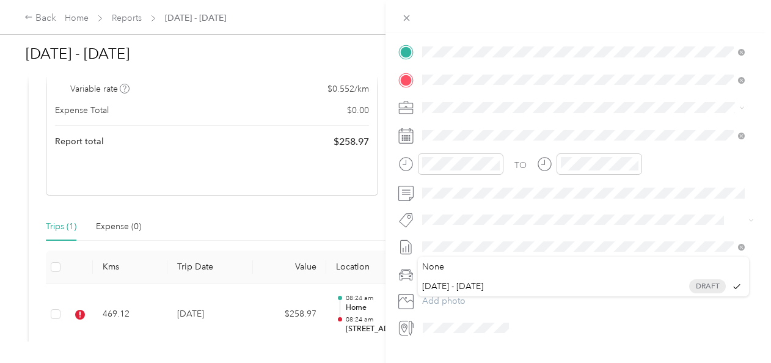
click at [411, 242] on div at bounding box center [578, 247] width 360 height 20
click at [544, 262] on span "No reports yet. Add a report to get reimbursed easily" at bounding box center [531, 267] width 208 height 10
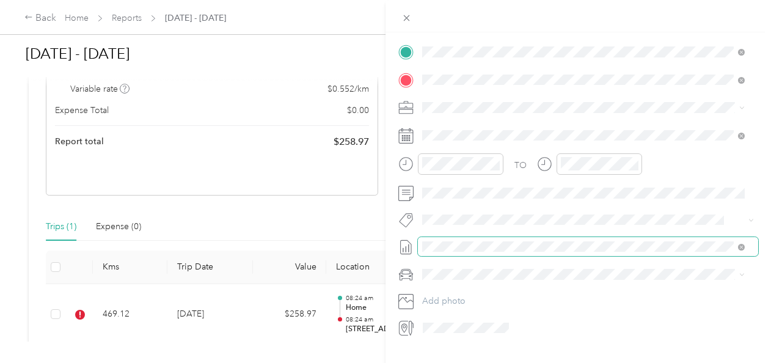
click at [738, 243] on span at bounding box center [741, 246] width 7 height 10
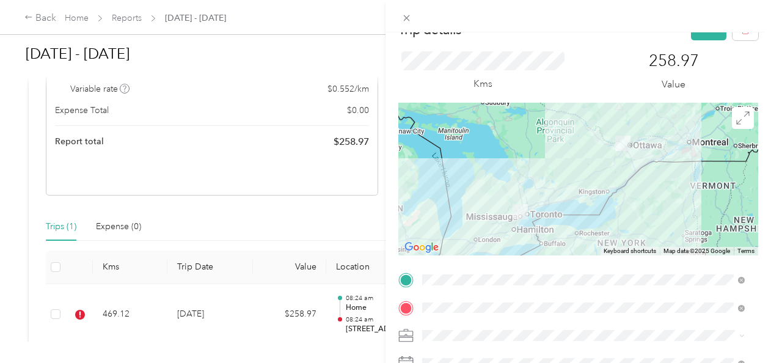
scroll to position [0, 0]
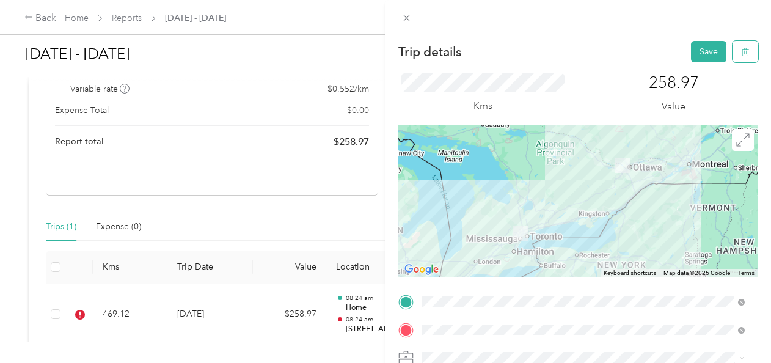
click at [741, 50] on icon "button" at bounding box center [745, 52] width 9 height 9
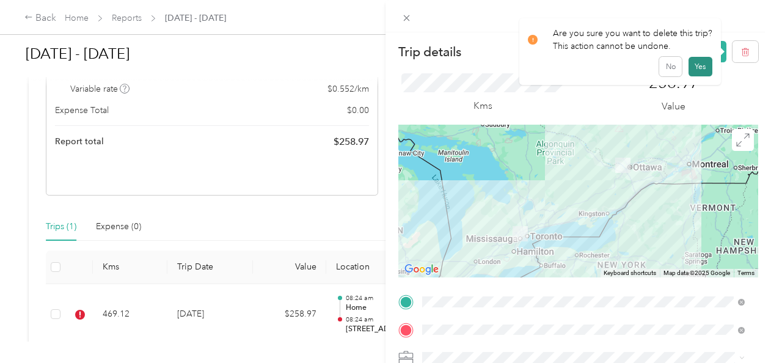
click at [702, 64] on button "Yes" at bounding box center [701, 67] width 24 height 20
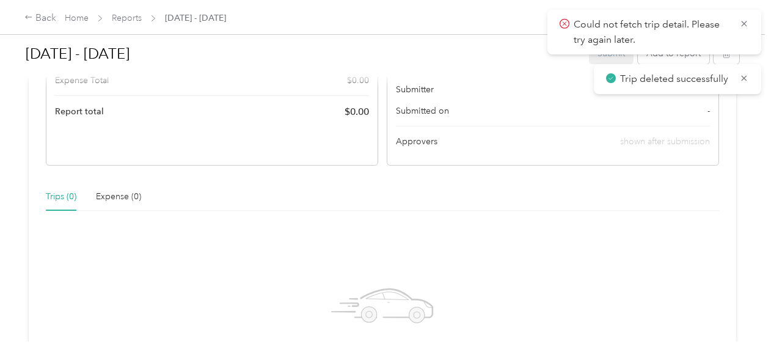
scroll to position [150, 0]
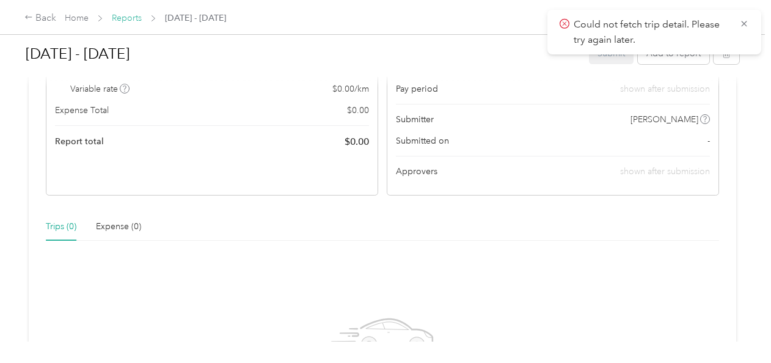
click at [121, 17] on link "Reports" at bounding box center [127, 18] width 30 height 10
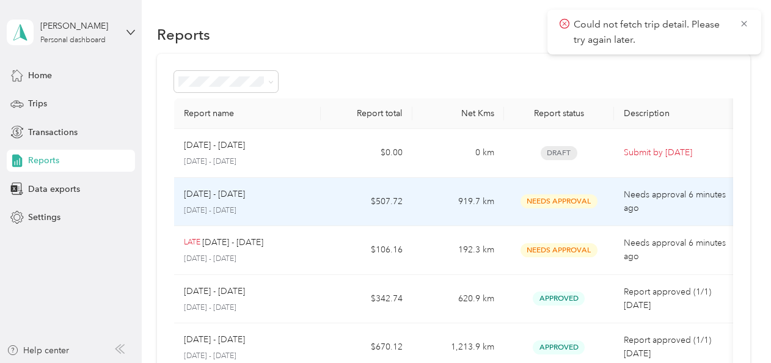
click at [243, 194] on p "[DATE] - [DATE]" at bounding box center [214, 194] width 61 height 13
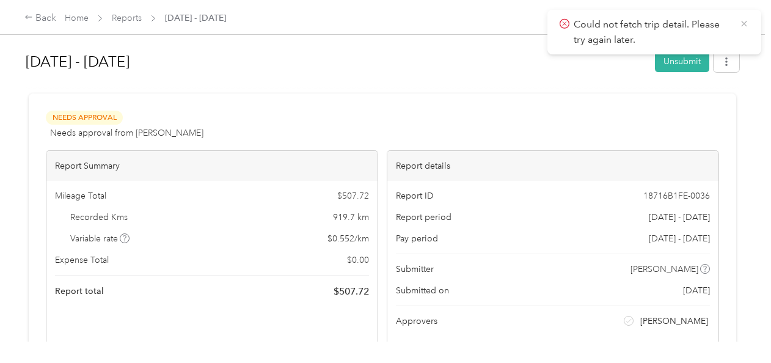
click at [743, 23] on icon at bounding box center [744, 23] width 10 height 11
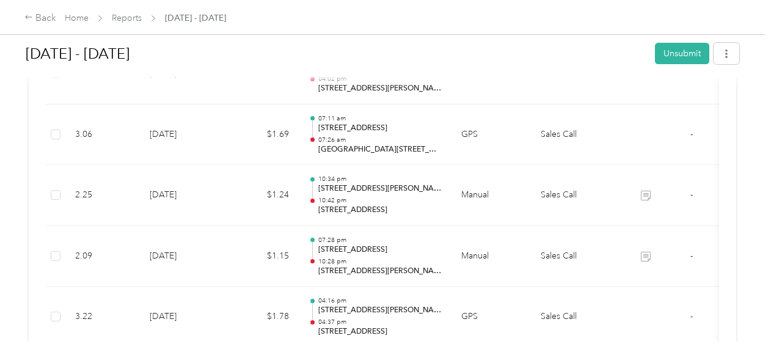
scroll to position [1542, 0]
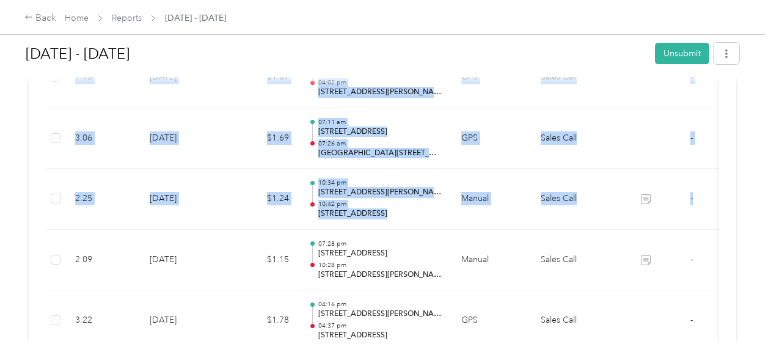
drag, startPoint x: 758, startPoint y: 206, endPoint x: 772, endPoint y: 7, distance: 199.1
click at [765, 7] on html "Back Home Reports [DATE] - [DATE] [DATE] - [DATE] Unsubmit Needs Approval Needs…" at bounding box center [382, 181] width 765 height 363
click at [683, 53] on button "Unsubmit" at bounding box center [682, 53] width 54 height 21
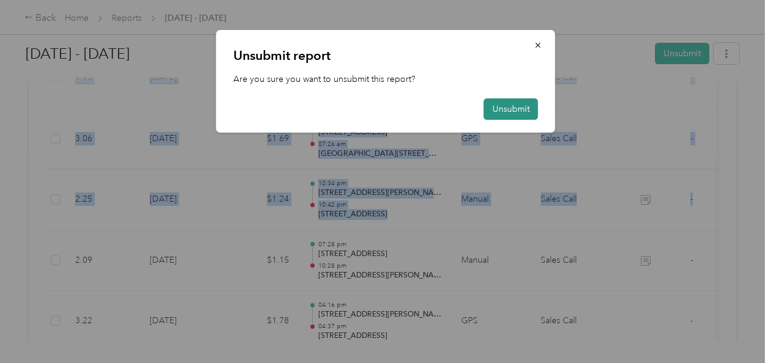
click at [505, 112] on button "Unsubmit" at bounding box center [511, 108] width 54 height 21
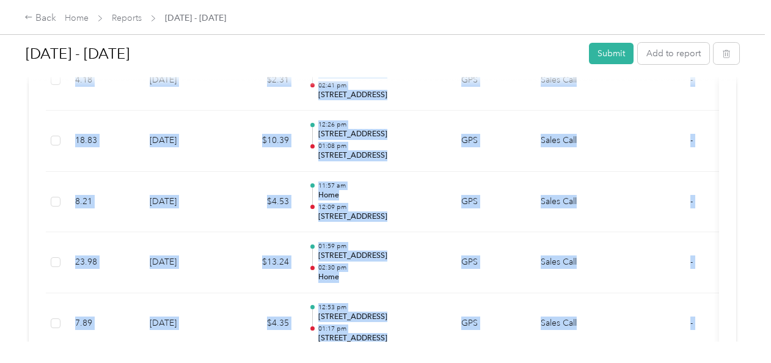
scroll to position [570, 0]
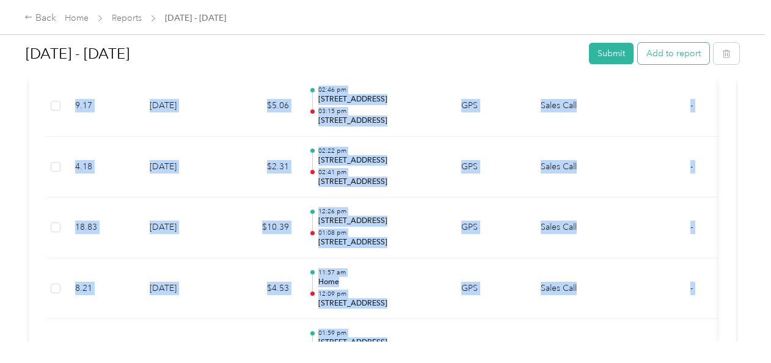
click at [680, 56] on button "Add to report" at bounding box center [674, 53] width 72 height 21
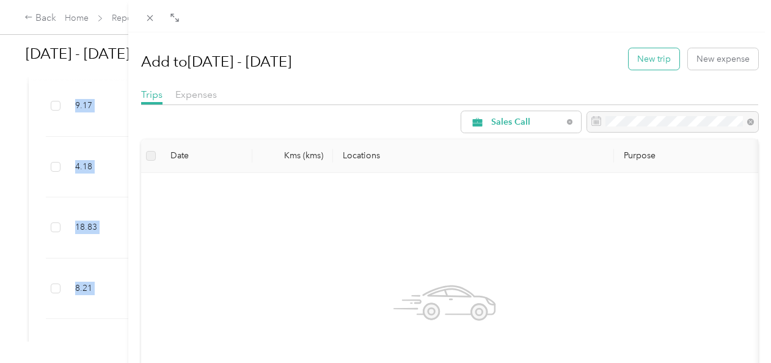
click at [639, 65] on button "New trip" at bounding box center [654, 58] width 51 height 21
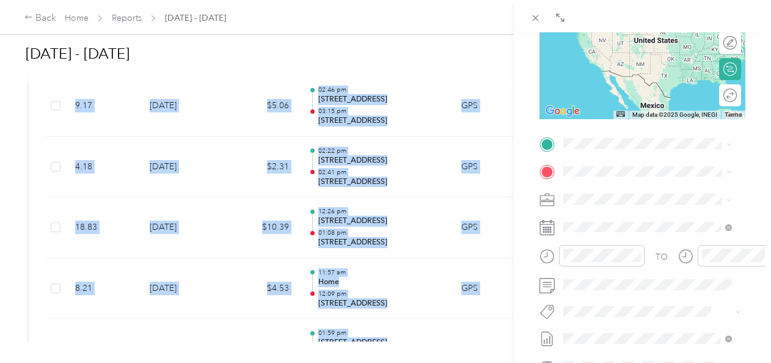
scroll to position [184, 0]
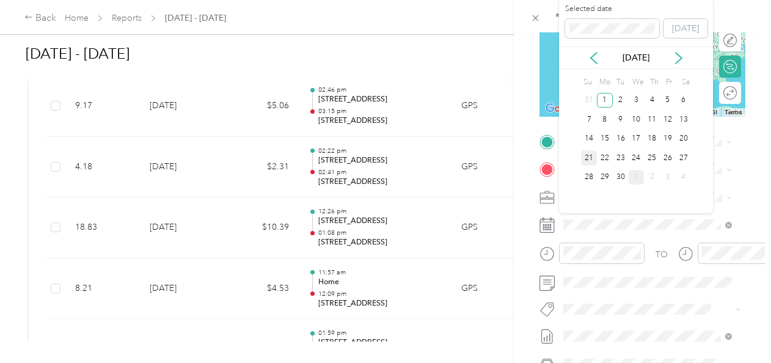
click at [590, 154] on div "21" at bounding box center [589, 157] width 16 height 15
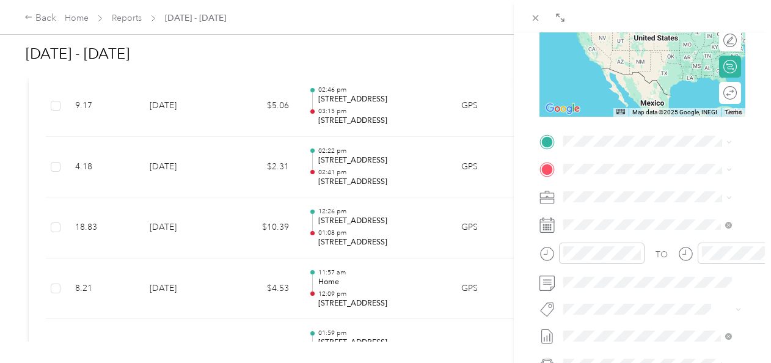
click at [603, 221] on span "[GEOGRAPHIC_DATA], Aylmer / [GEOGRAPHIC_DATA] / [GEOGRAPHIC_DATA], [GEOGRAPHIC_…" at bounding box center [650, 222] width 126 height 62
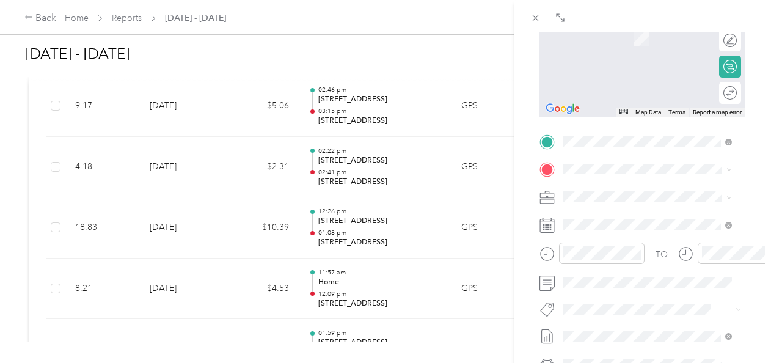
click at [611, 215] on span "[STREET_ADDRESS]" at bounding box center [626, 209] width 78 height 11
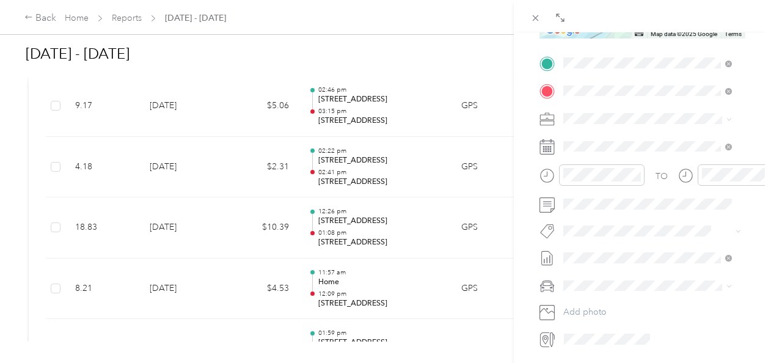
scroll to position [268, 0]
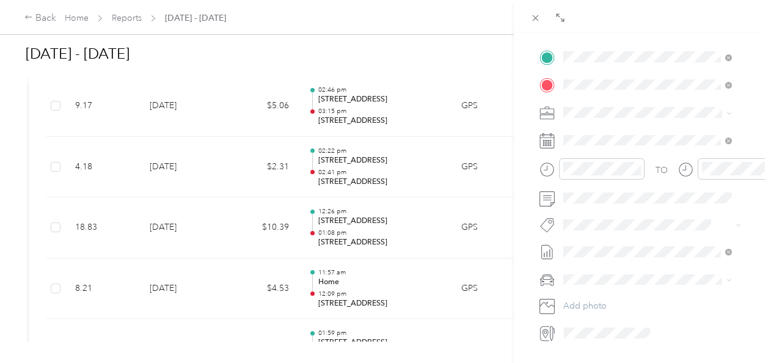
click at [609, 294] on div "Sante Fe Sport" at bounding box center [648, 294] width 160 height 13
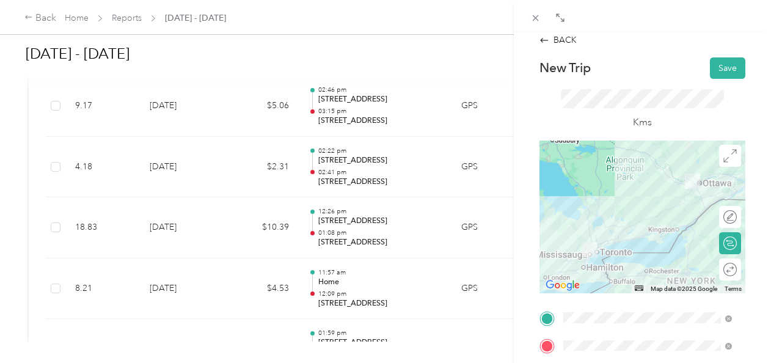
scroll to position [0, 0]
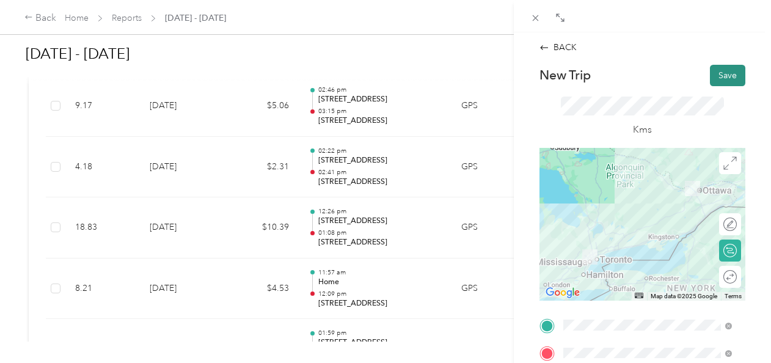
click at [730, 76] on button "Save" at bounding box center [727, 75] width 35 height 21
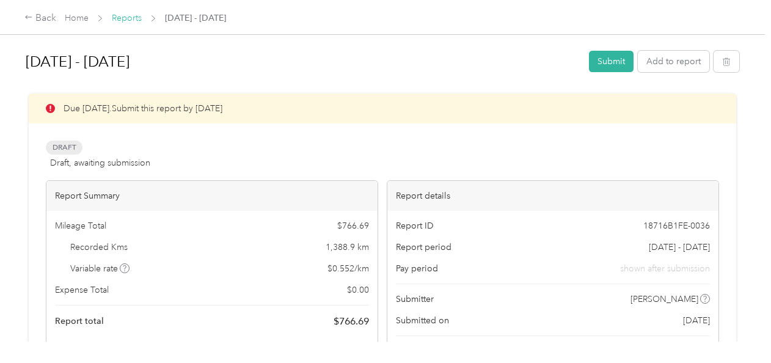
click at [127, 18] on link "Reports" at bounding box center [127, 18] width 30 height 10
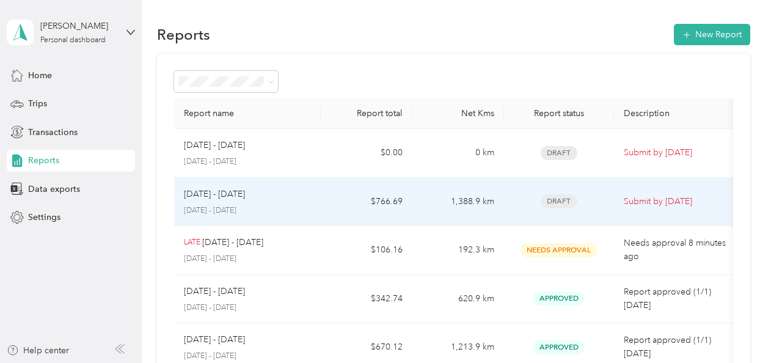
click at [288, 198] on div "[DATE] - [DATE]" at bounding box center [247, 194] width 127 height 13
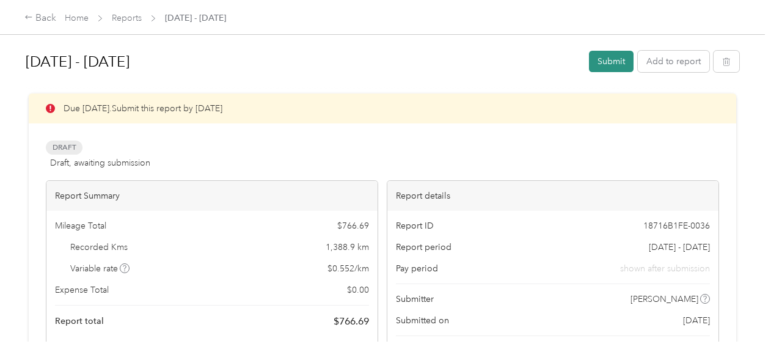
click at [604, 62] on button "Submit" at bounding box center [611, 61] width 45 height 21
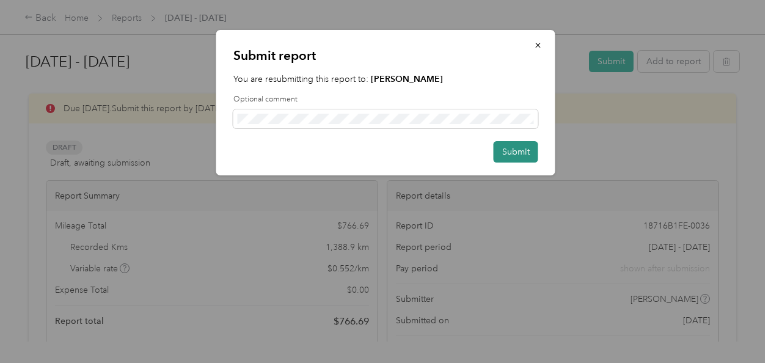
click at [502, 150] on button "Submit" at bounding box center [516, 151] width 45 height 21
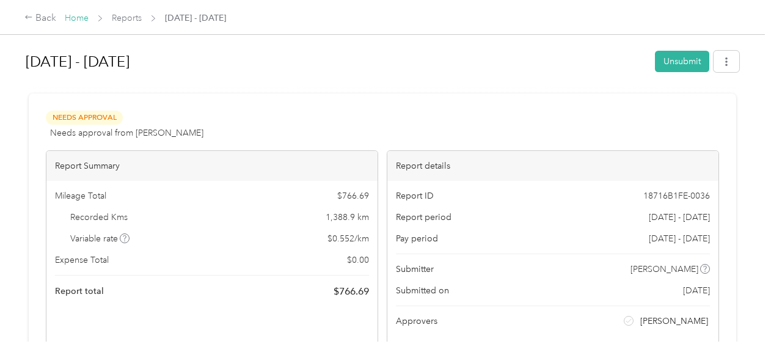
click at [77, 18] on link "Home" at bounding box center [77, 18] width 24 height 10
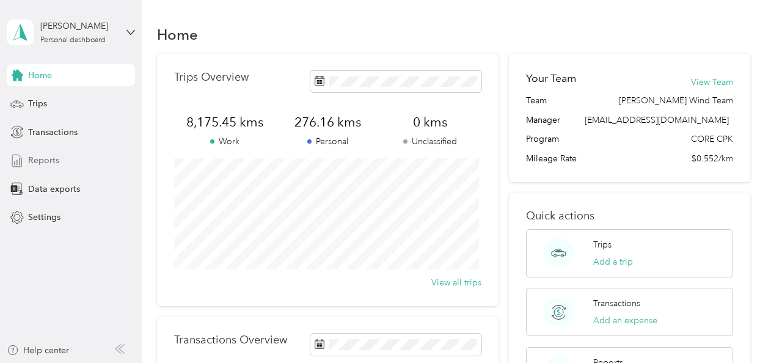
click at [51, 161] on span "Reports" at bounding box center [43, 160] width 31 height 13
